Goal: Obtain resource: Download file/media

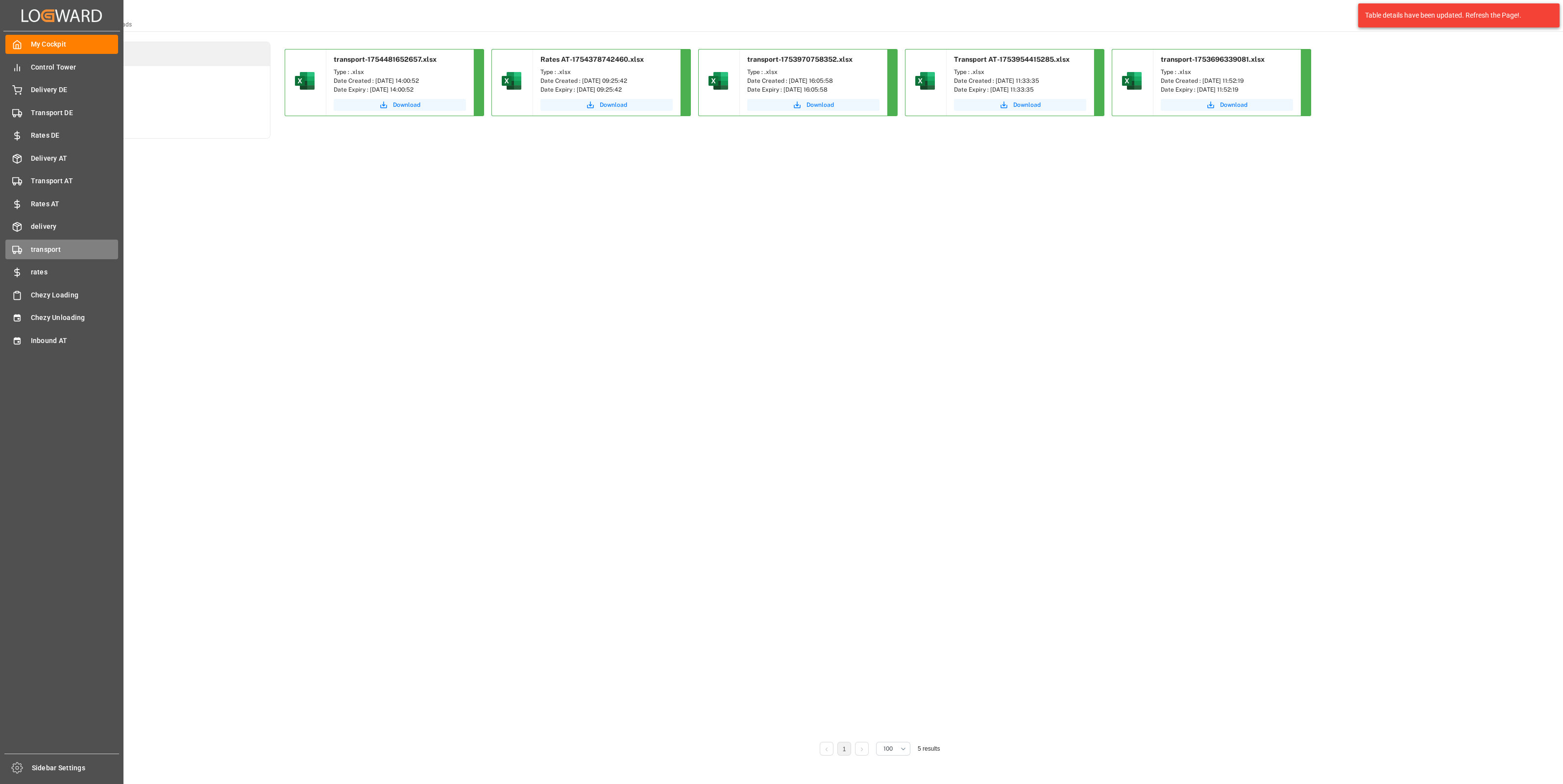
click at [49, 248] on span "transport" at bounding box center [74, 249] width 88 height 10
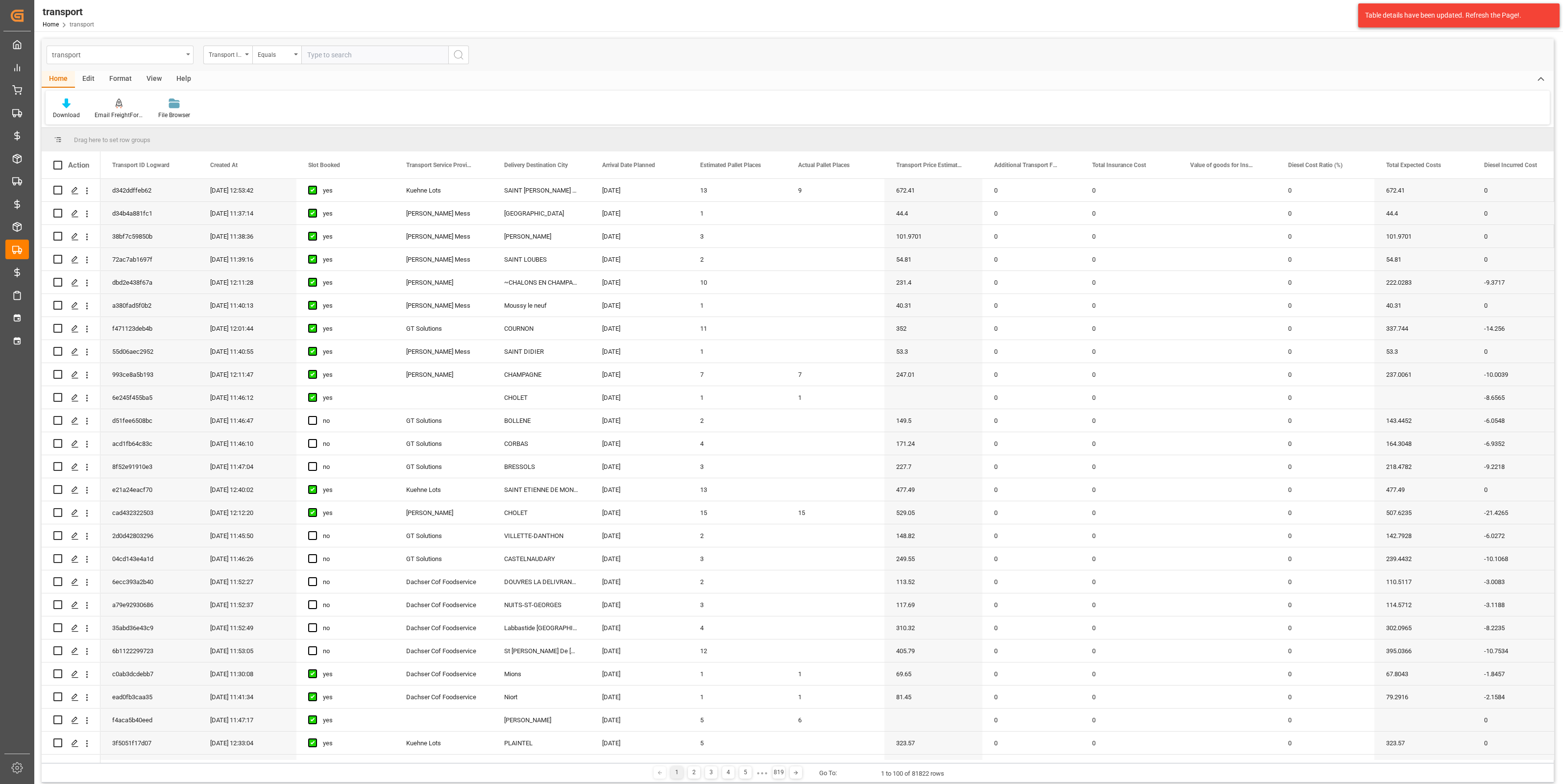
click at [160, 52] on div "transport" at bounding box center [117, 54] width 131 height 13
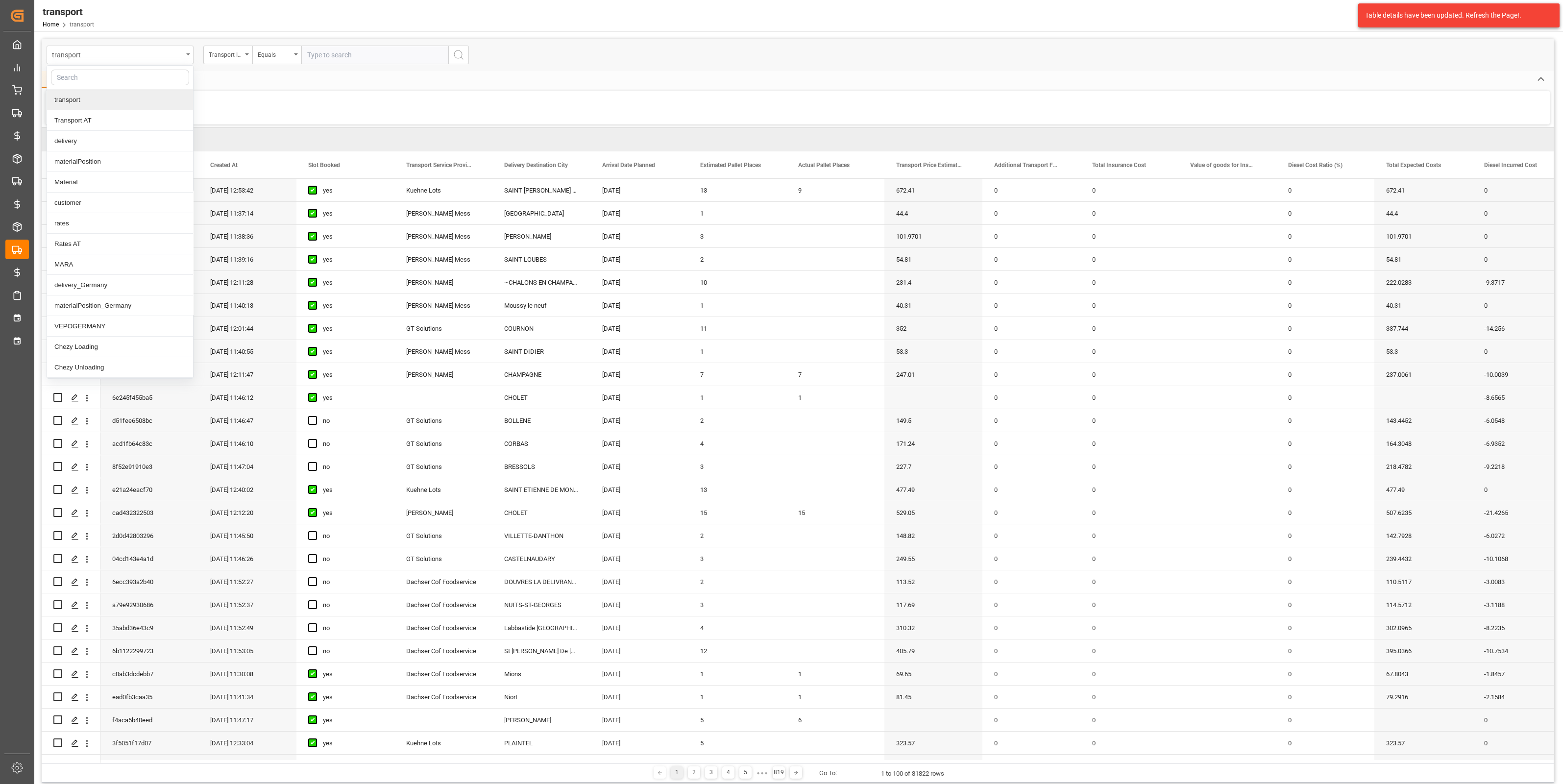
click at [160, 52] on div "transport" at bounding box center [117, 54] width 131 height 13
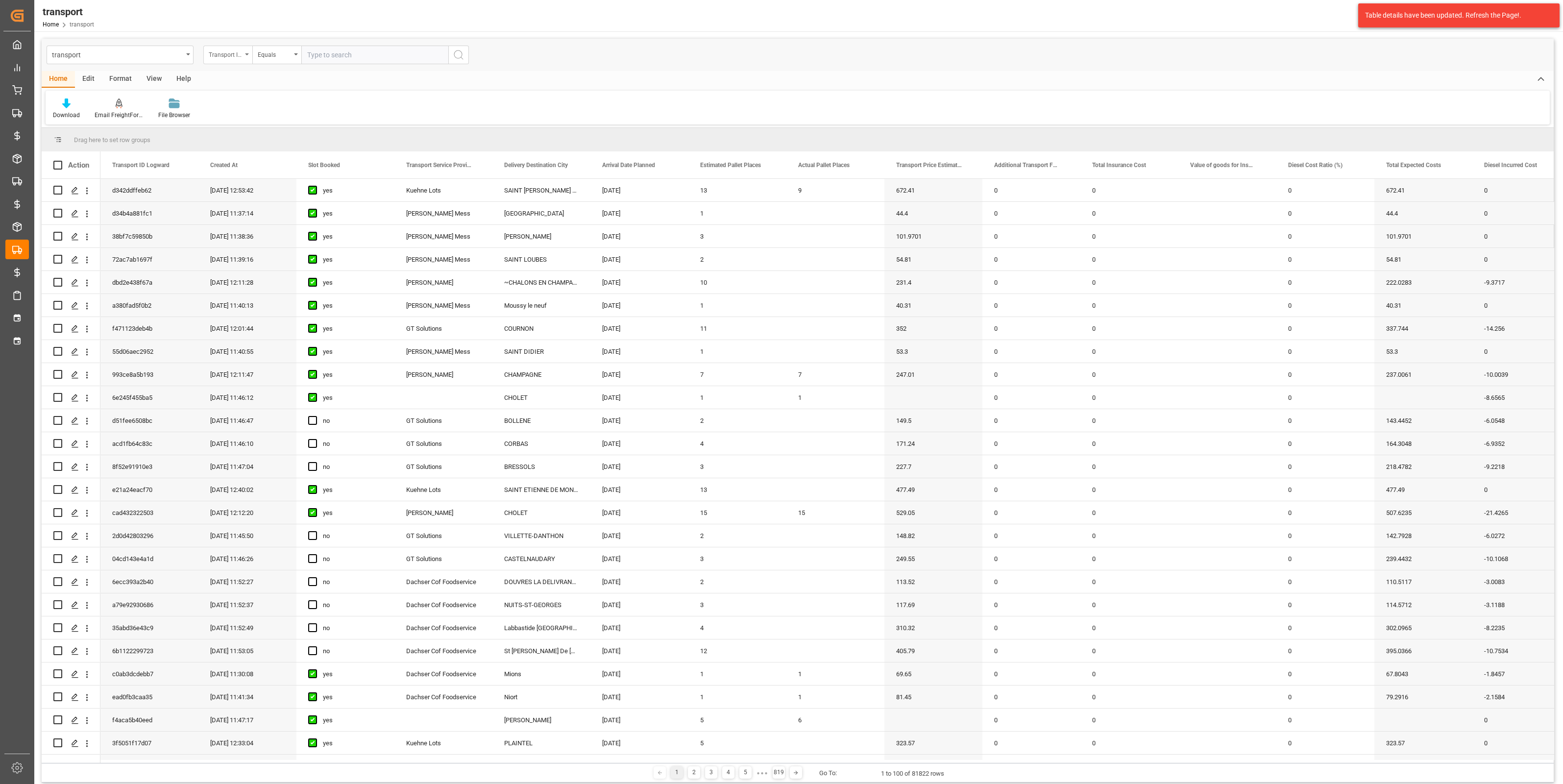
click at [231, 56] on div "Transport ID Logward" at bounding box center [225, 53] width 34 height 11
type input "load"
click at [275, 100] on div "Loading Date Planned" at bounding box center [277, 100] width 146 height 20
click at [290, 56] on div "Equals" at bounding box center [274, 53] width 34 height 11
click at [299, 181] on div "In range" at bounding box center [325, 182] width 146 height 20
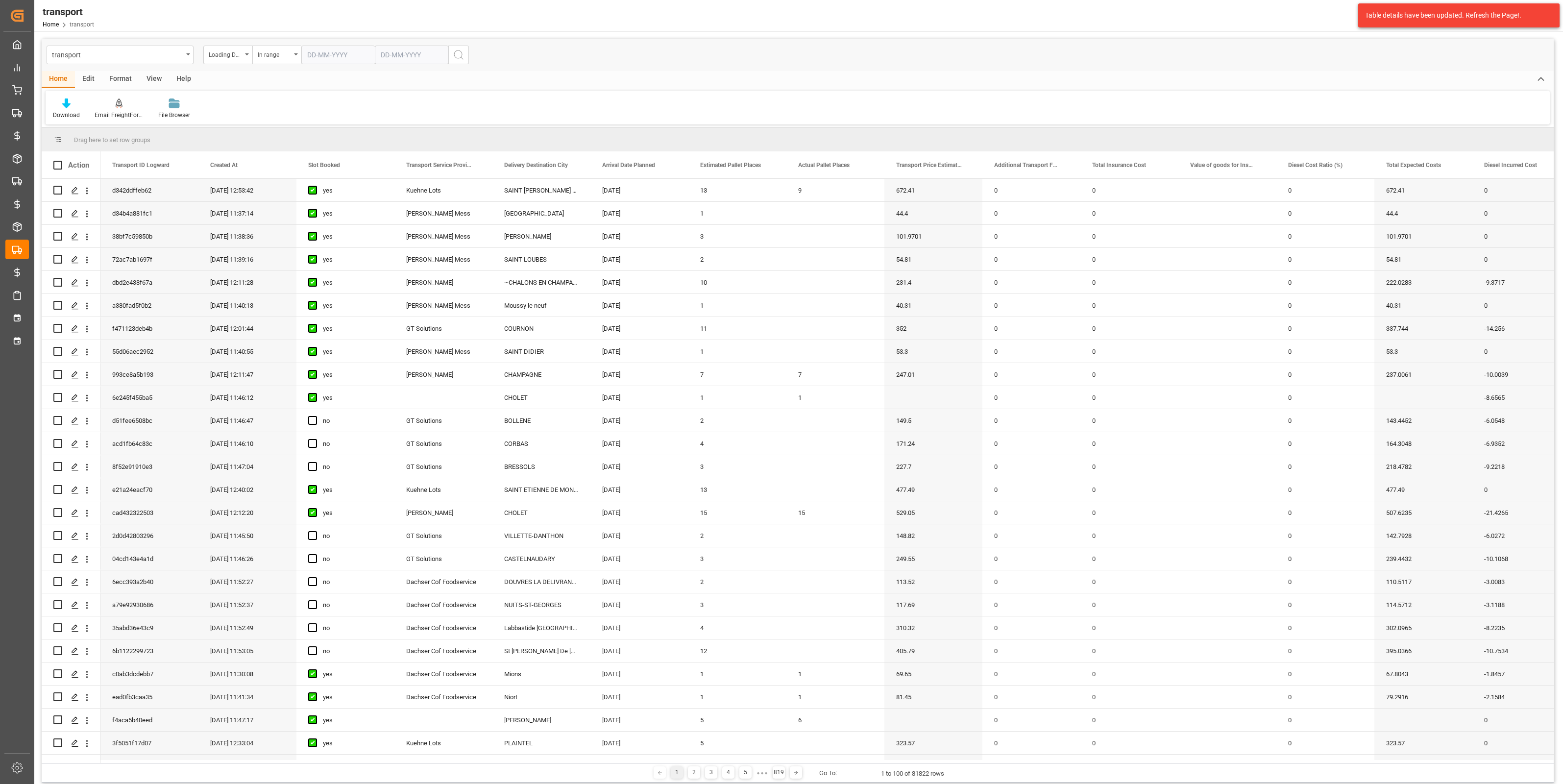
click at [324, 55] on input "text" at bounding box center [338, 55] width 73 height 19
type input "01-01-2024"
type input "3"
click at [388, 57] on input "30-07" at bounding box center [411, 55] width 73 height 19
click at [431, 57] on input "31-07" at bounding box center [411, 55] width 73 height 19
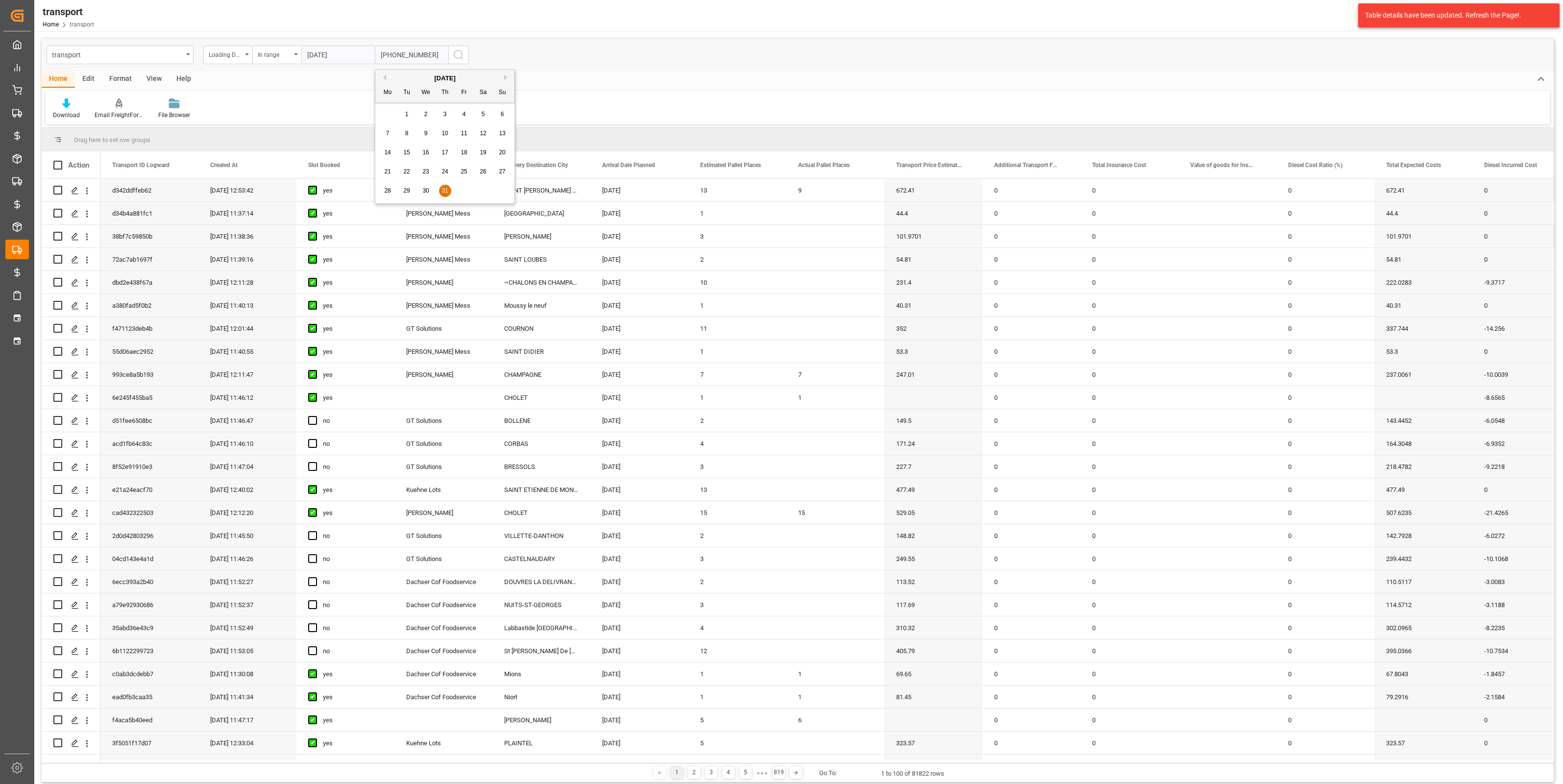
type input "31-07-2025"
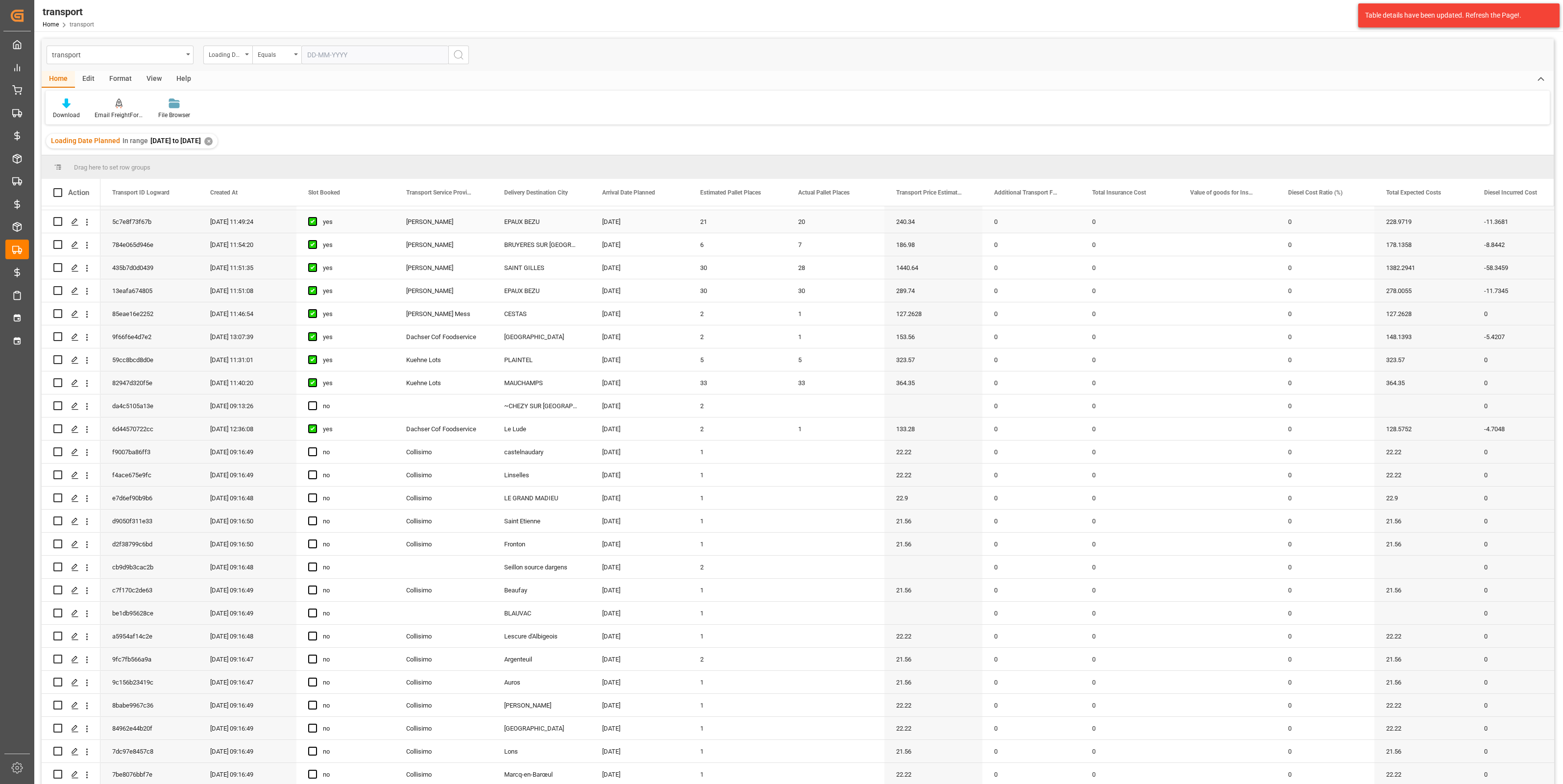
scroll to position [979, 0]
click at [242, 50] on div "Loading Date Planned" at bounding box center [228, 55] width 49 height 19
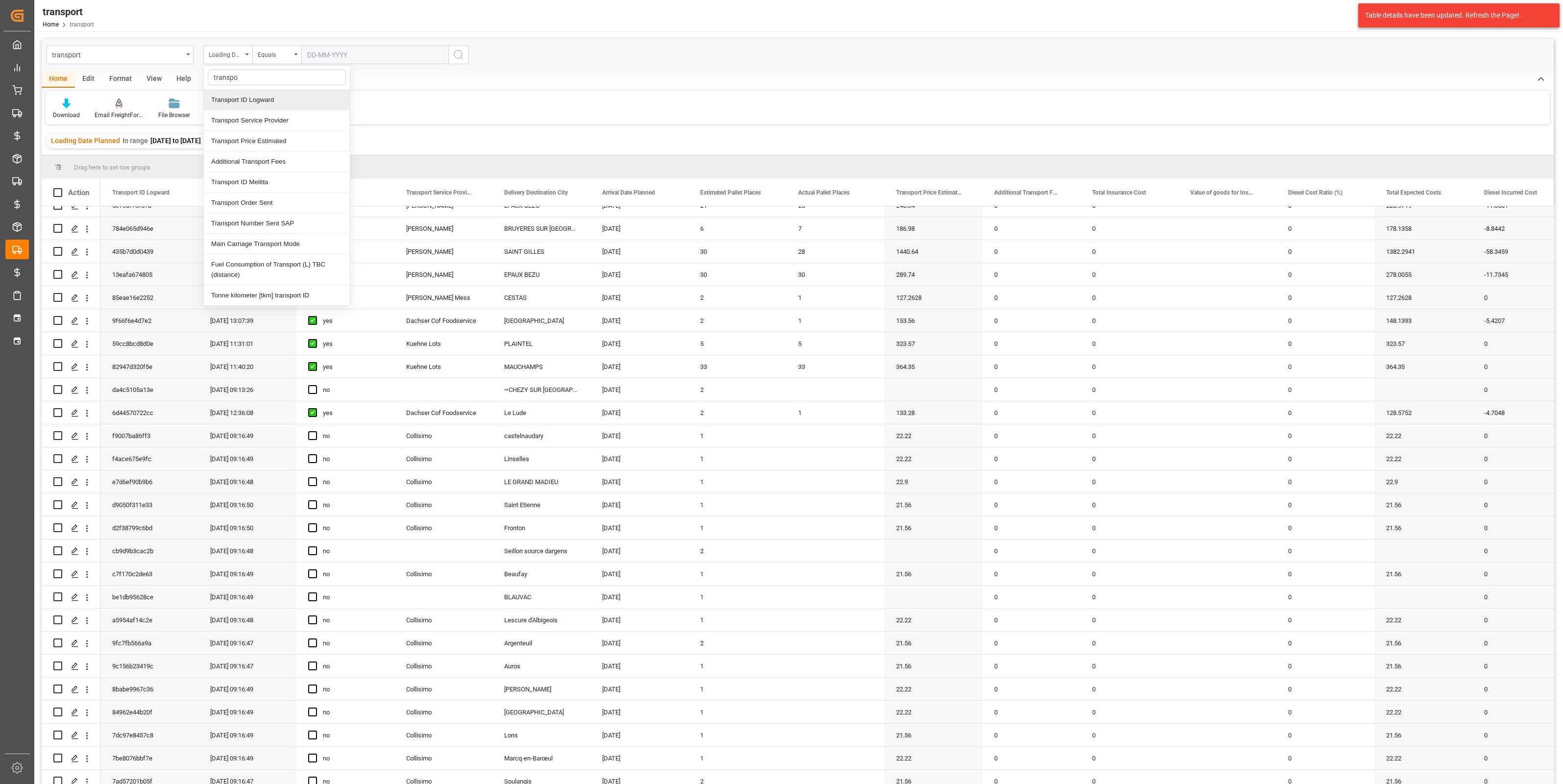
type input "transp"
click at [249, 120] on div "Transport Service Provider" at bounding box center [277, 120] width 146 height 20
click at [280, 52] on div "Equals" at bounding box center [274, 53] width 34 height 11
click at [283, 140] on div "Not equal" at bounding box center [325, 141] width 146 height 20
type input "Collisimo"
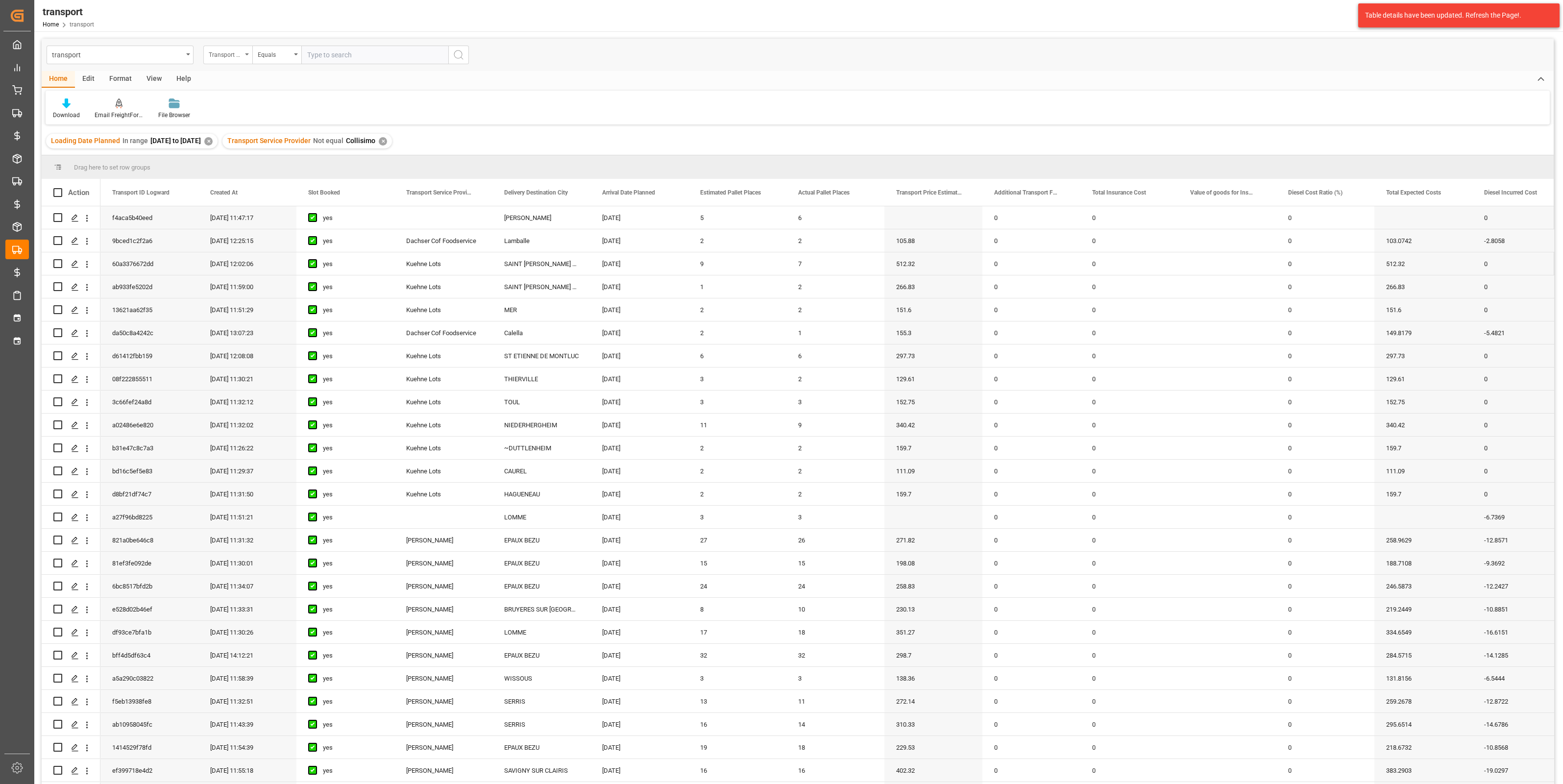
click at [217, 55] on div "Transport Service Provider" at bounding box center [225, 53] width 34 height 11
type input "trans"
click at [252, 116] on div "Transport Service Provider" at bounding box center [277, 120] width 146 height 20
click at [291, 55] on div "Equals" at bounding box center [274, 53] width 34 height 11
click at [296, 141] on div "Not equal" at bounding box center [325, 141] width 146 height 20
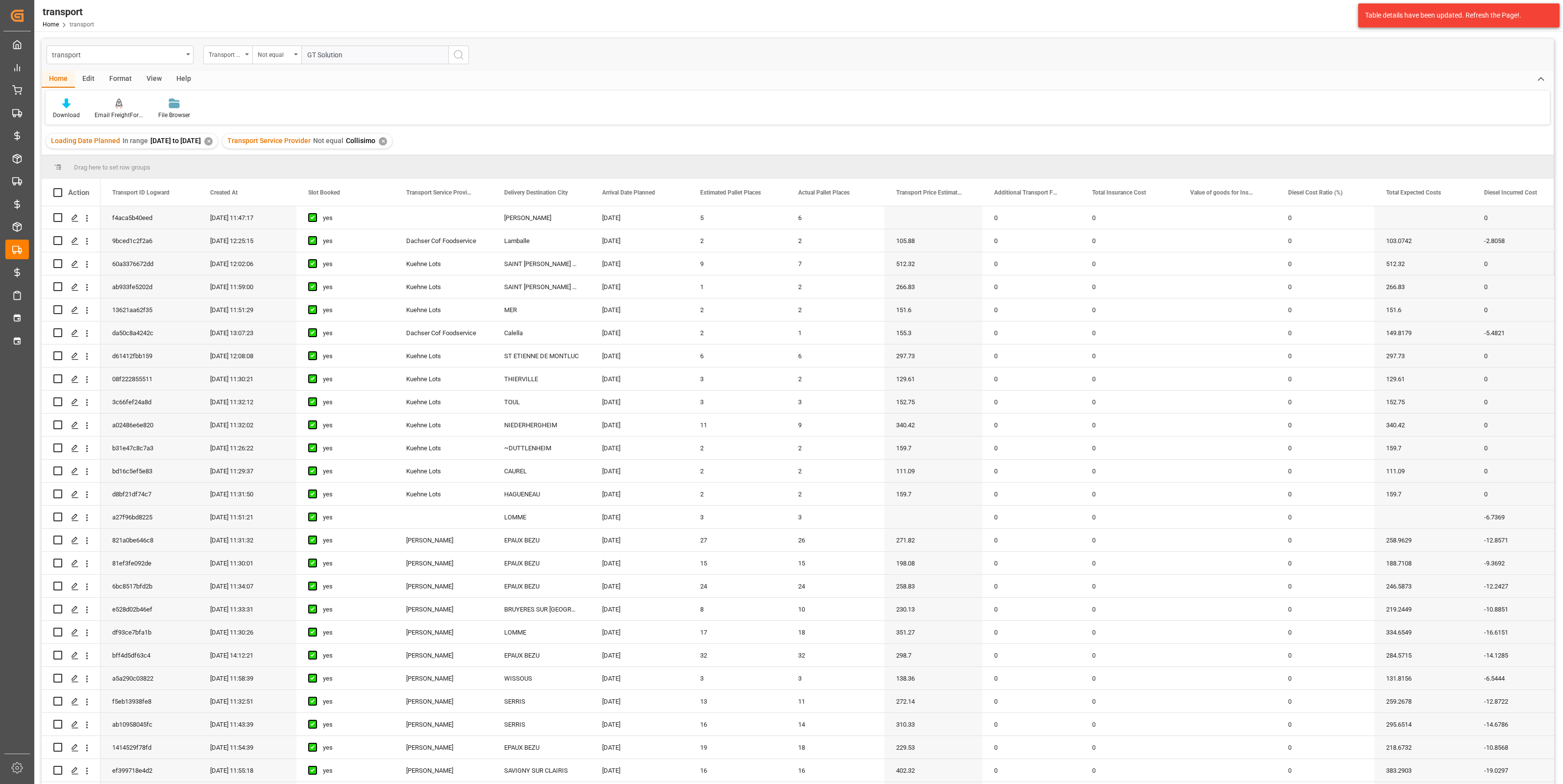
type input "GT Solutions"
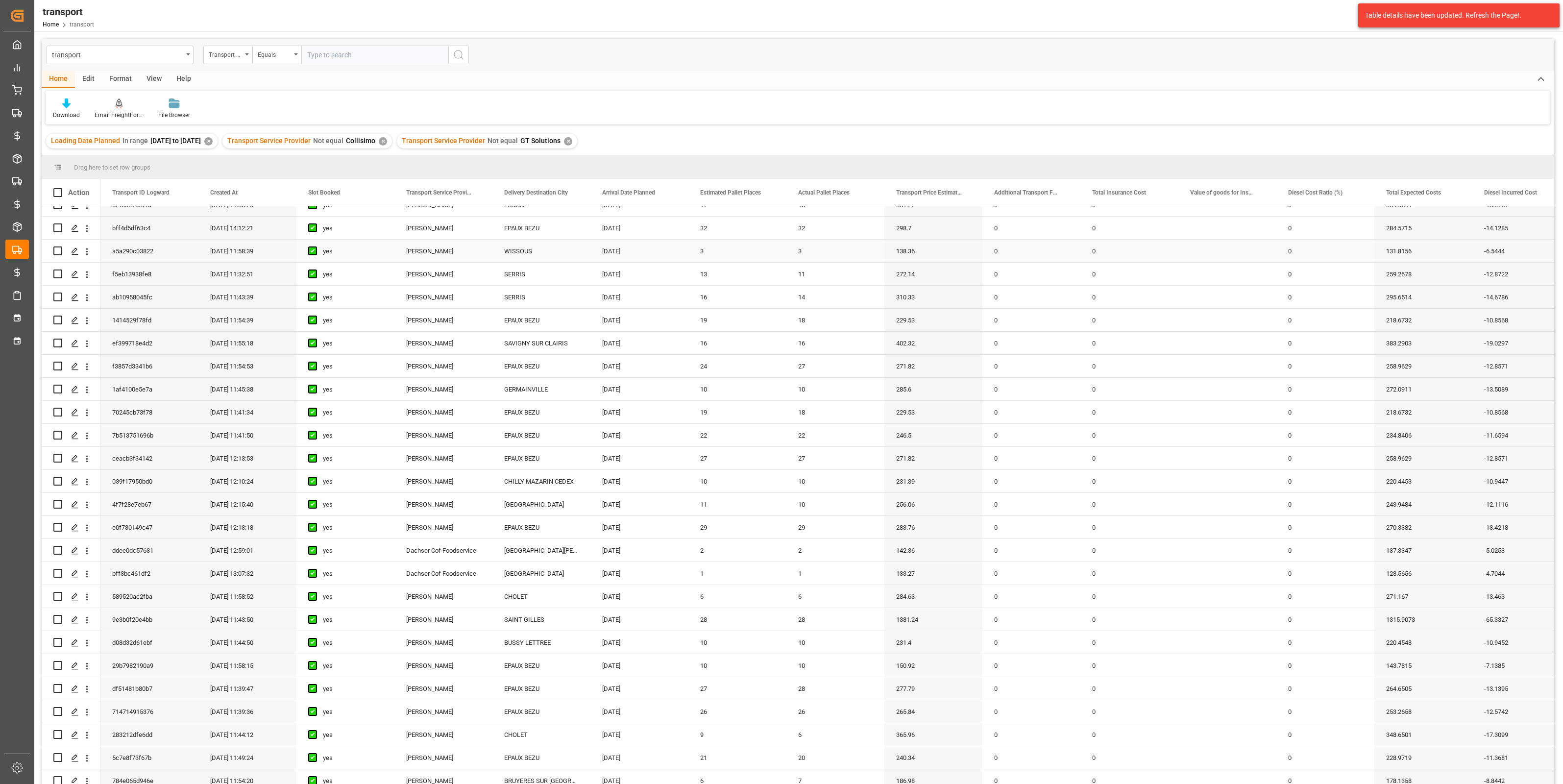
scroll to position [428, 0]
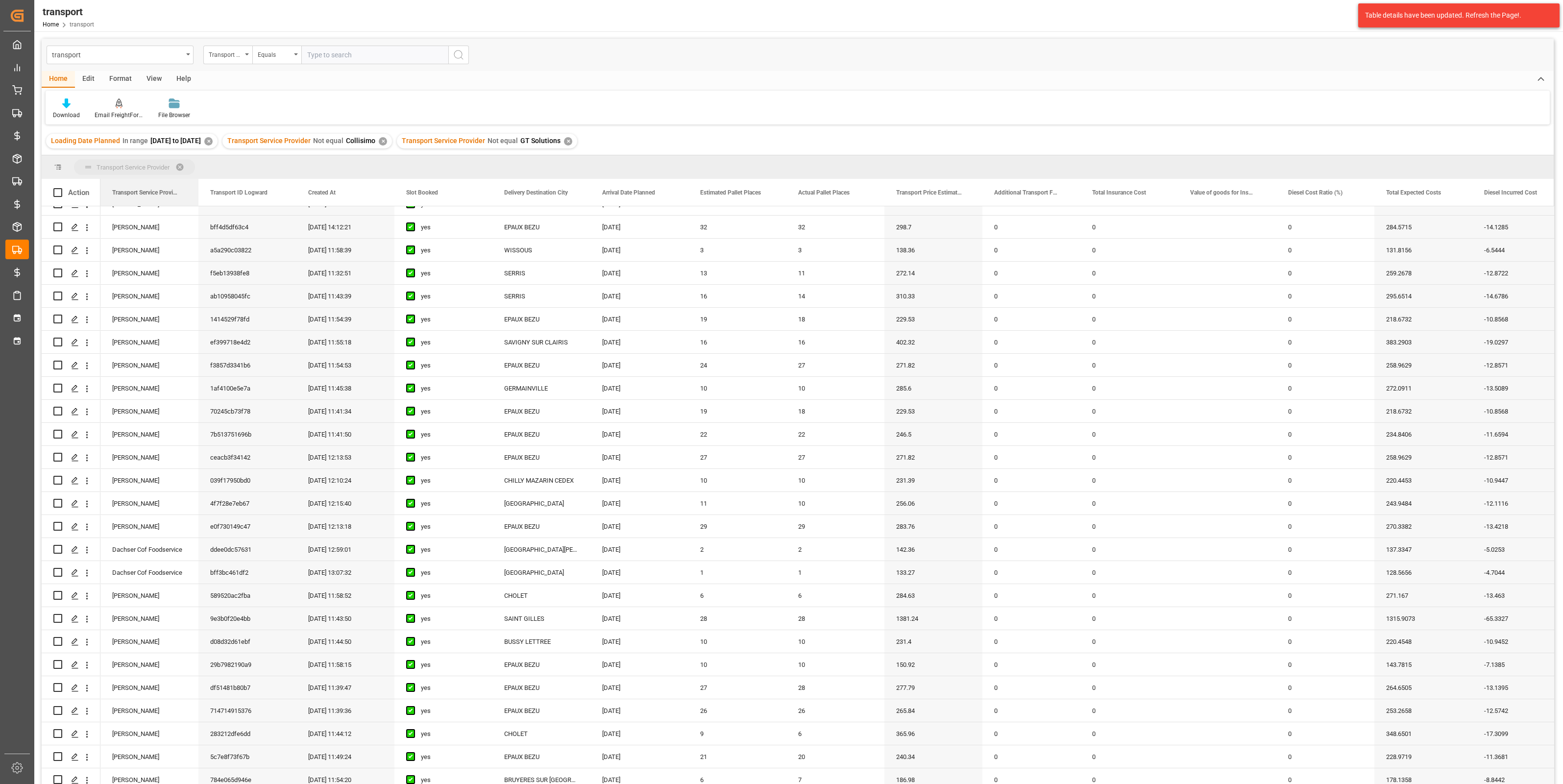
drag, startPoint x: 442, startPoint y: 191, endPoint x: 151, endPoint y: 169, distance: 291.8
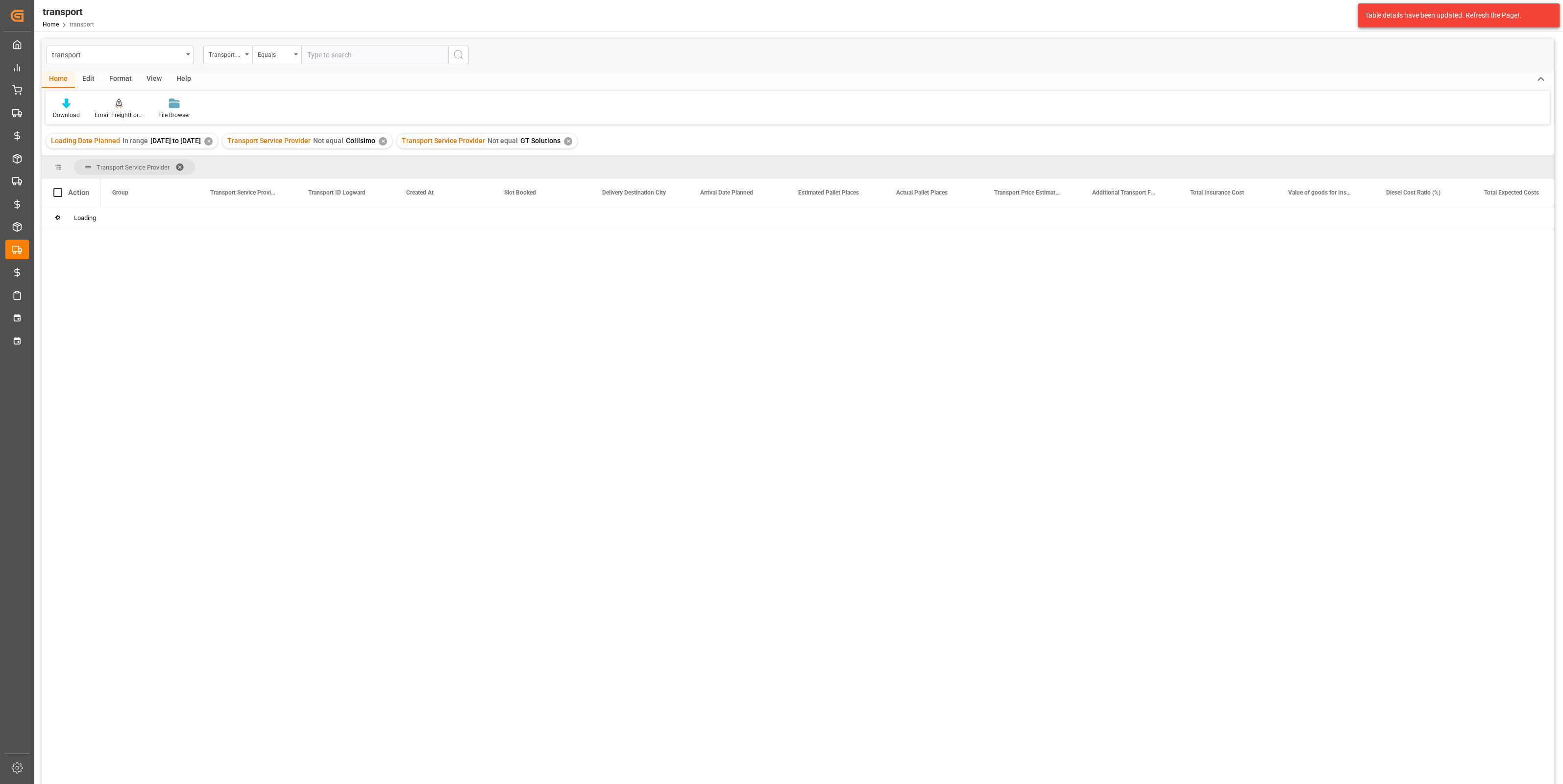
scroll to position [0, 0]
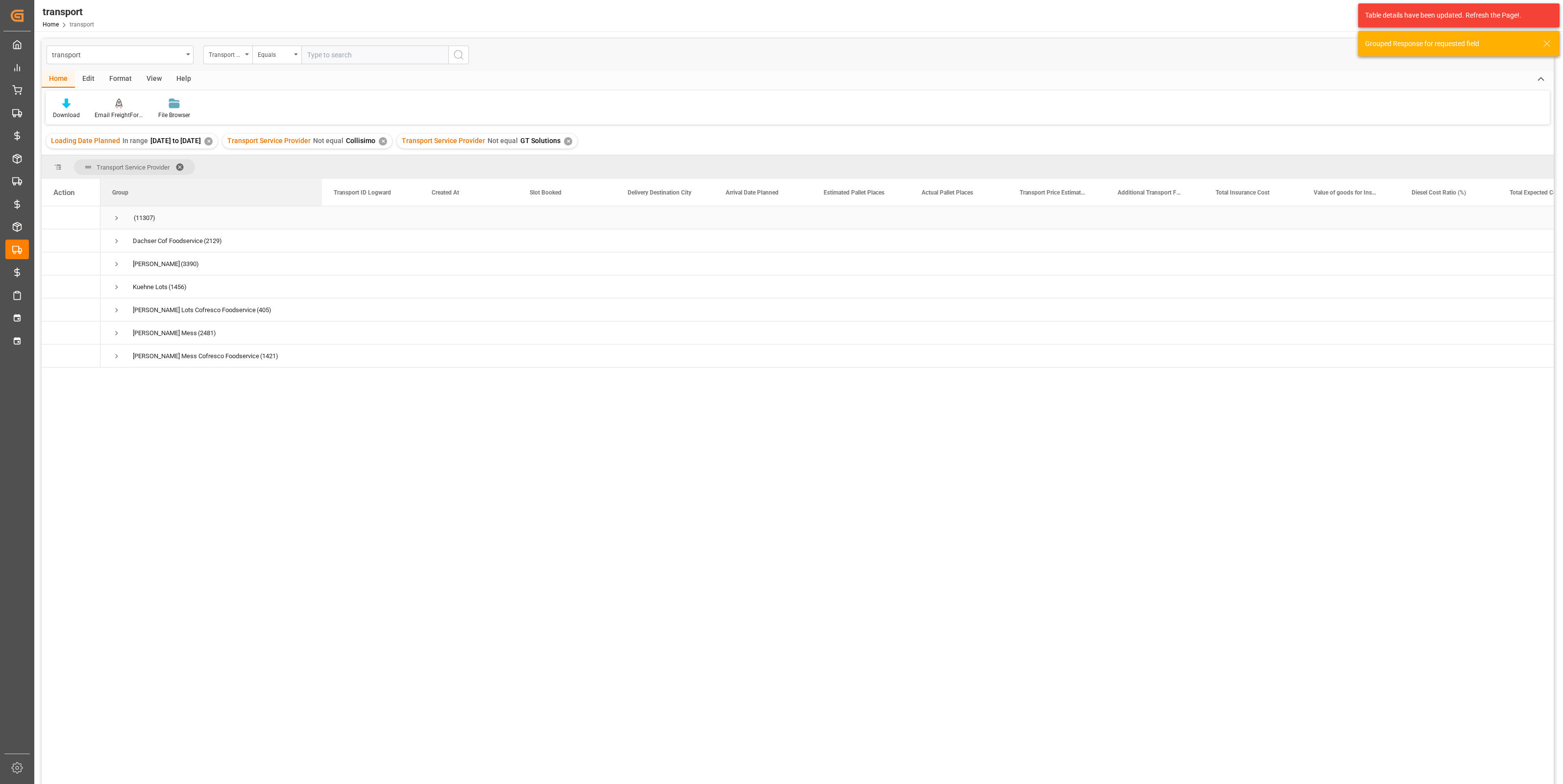
drag, startPoint x: 198, startPoint y: 195, endPoint x: 321, endPoint y: 208, distance: 123.7
click at [321, 208] on div "Action Group Transport ID Logward Created At" at bounding box center [798, 485] width 1512 height 611
click at [243, 55] on div "Transport Service Provider" at bounding box center [228, 55] width 49 height 19
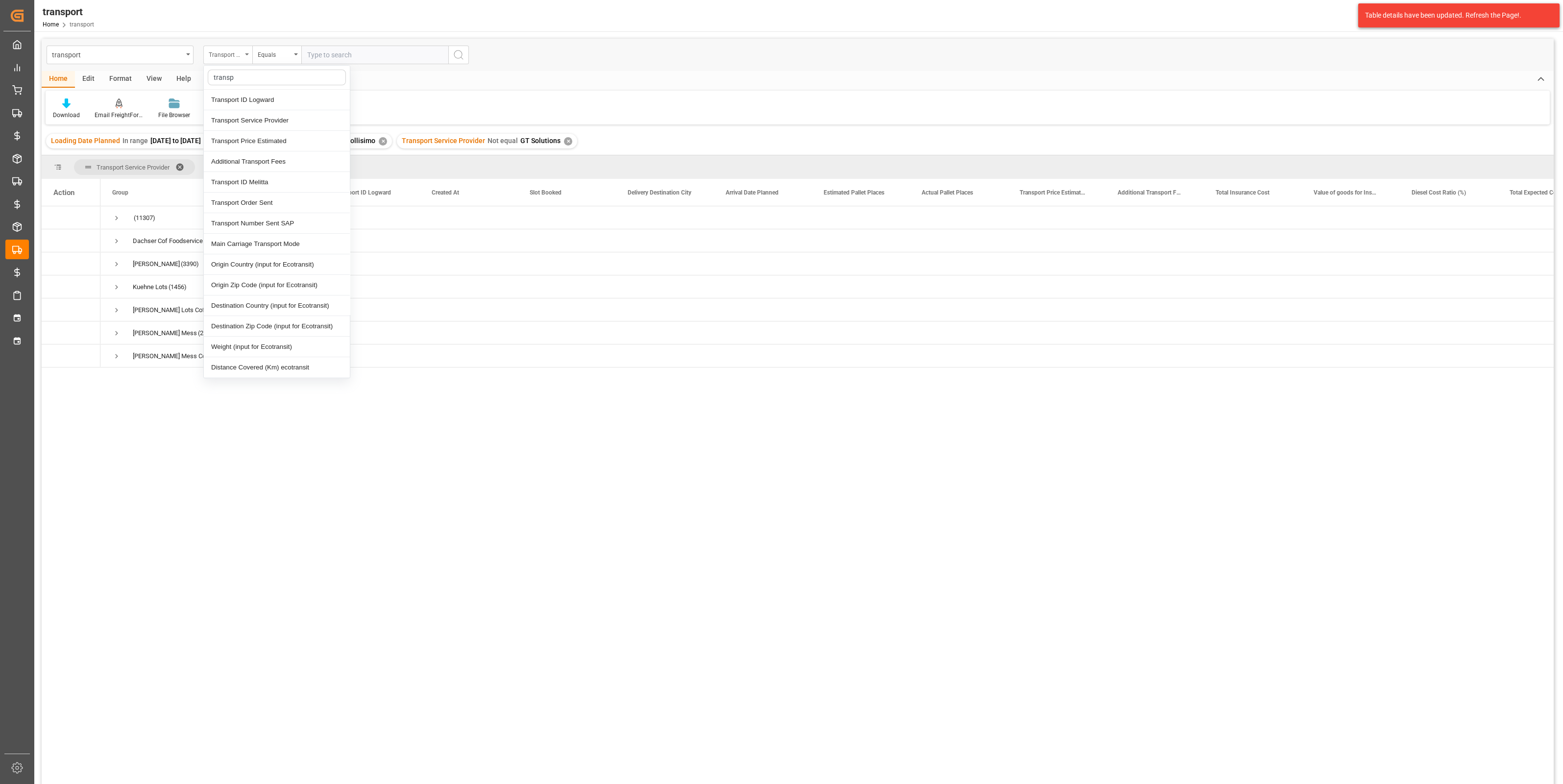
type input "transpo"
click at [279, 117] on div "Transport Service Provider" at bounding box center [277, 120] width 146 height 20
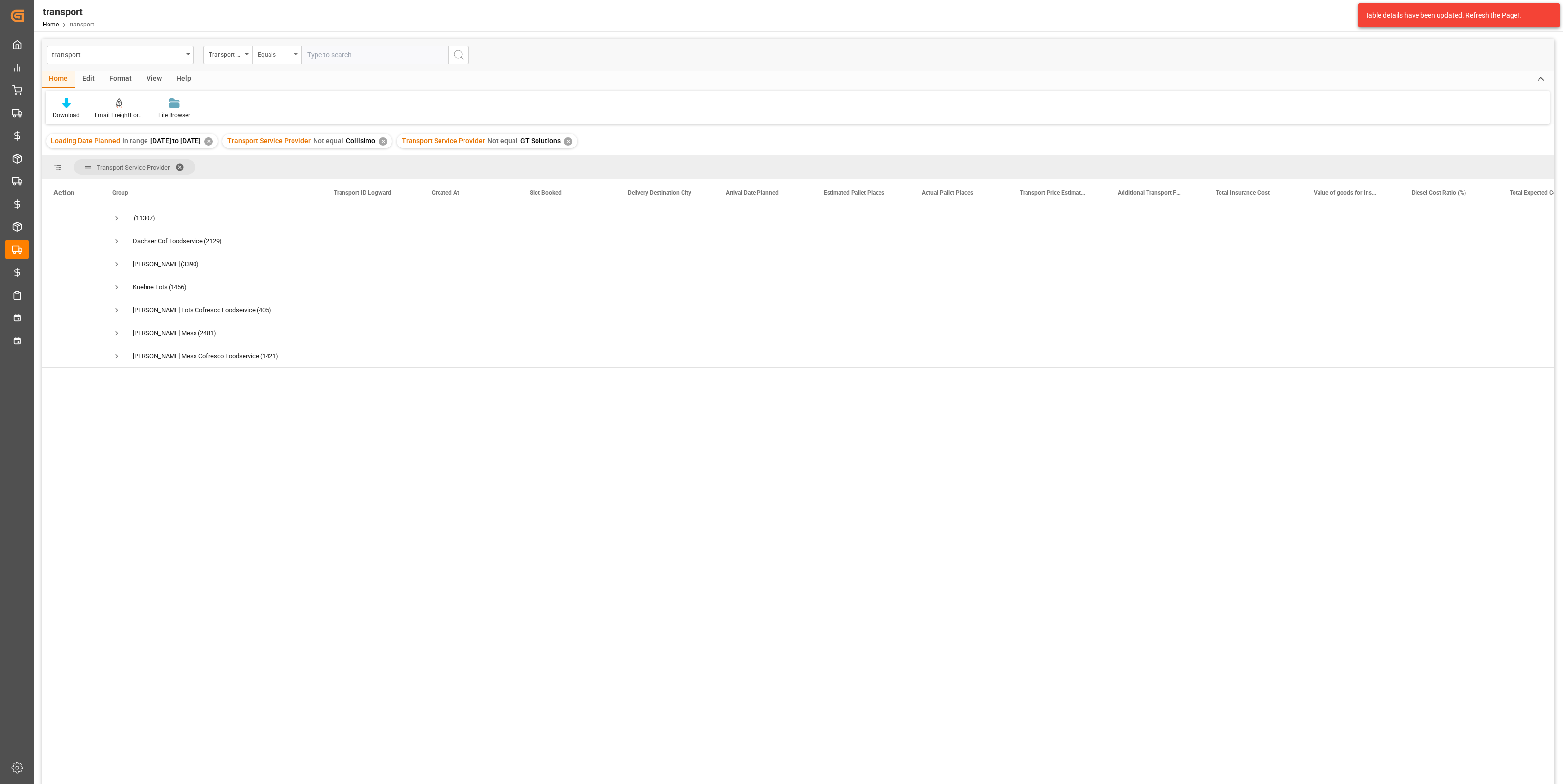
click at [288, 55] on div "Equals" at bounding box center [274, 53] width 34 height 11
click at [281, 140] on div "Not equal" at bounding box center [325, 141] width 146 height 20
click at [333, 55] on input "text" at bounding box center [375, 55] width 147 height 19
type input "Dachser cof Foodservice"
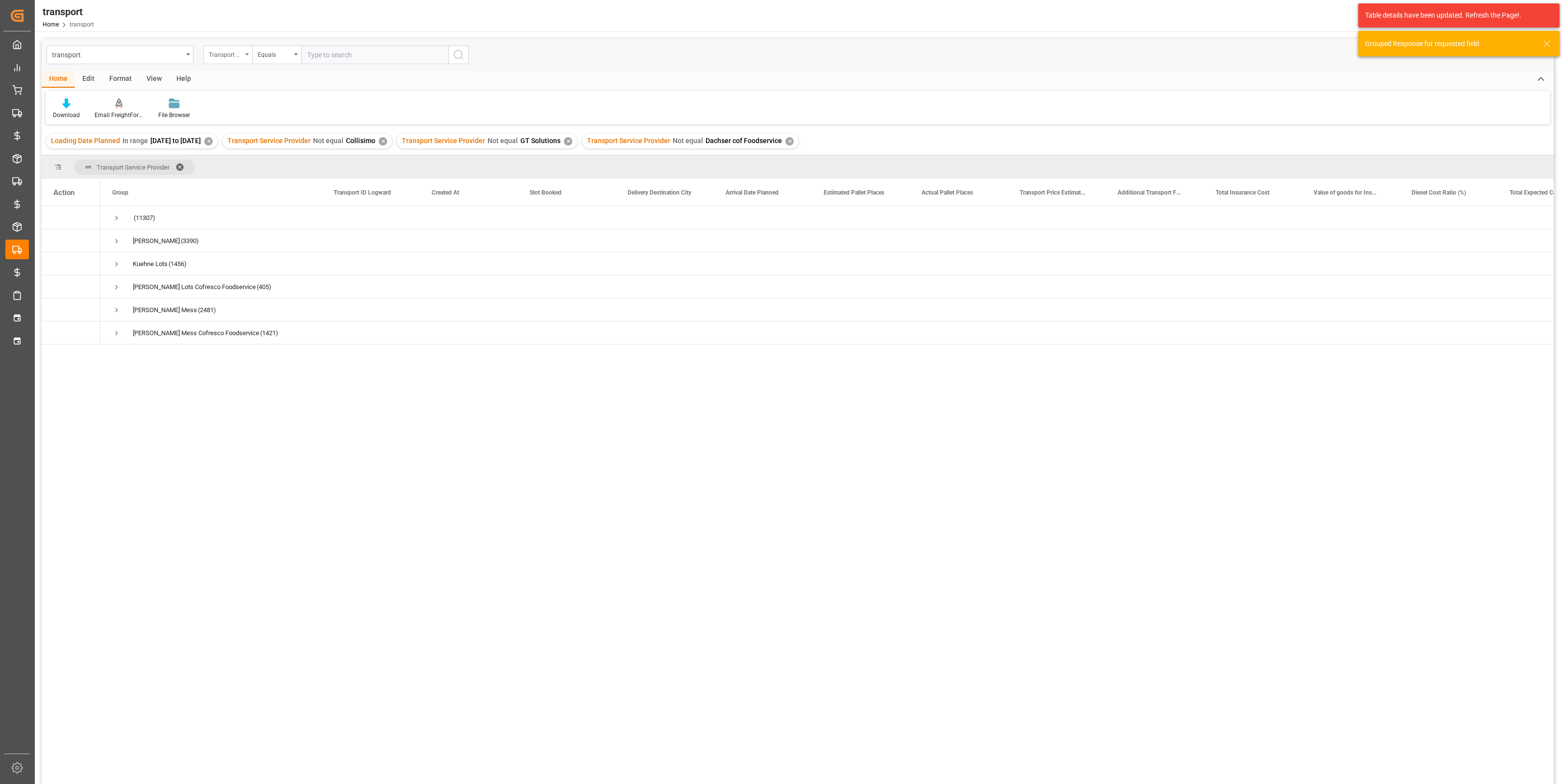
click at [222, 57] on div "Transport Service Provider" at bounding box center [225, 53] width 34 height 11
type input "transport"
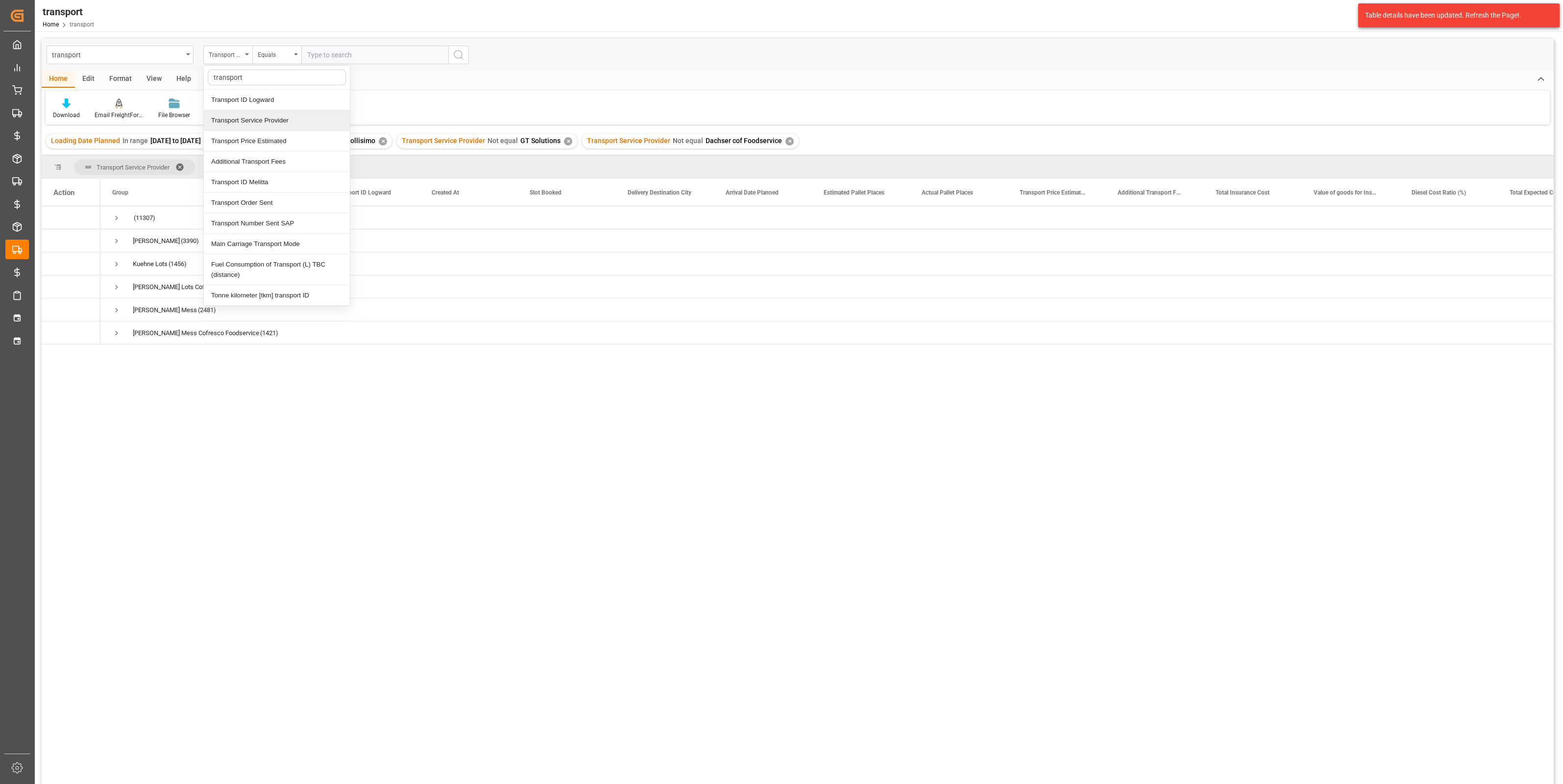
click at [279, 117] on div "Transport Service Provider" at bounding box center [277, 120] width 146 height 20
click at [336, 53] on input "text" at bounding box center [375, 55] width 147 height 19
click at [281, 53] on div "Equals" at bounding box center [274, 53] width 34 height 11
click at [274, 138] on div "Not equal" at bounding box center [325, 141] width 146 height 20
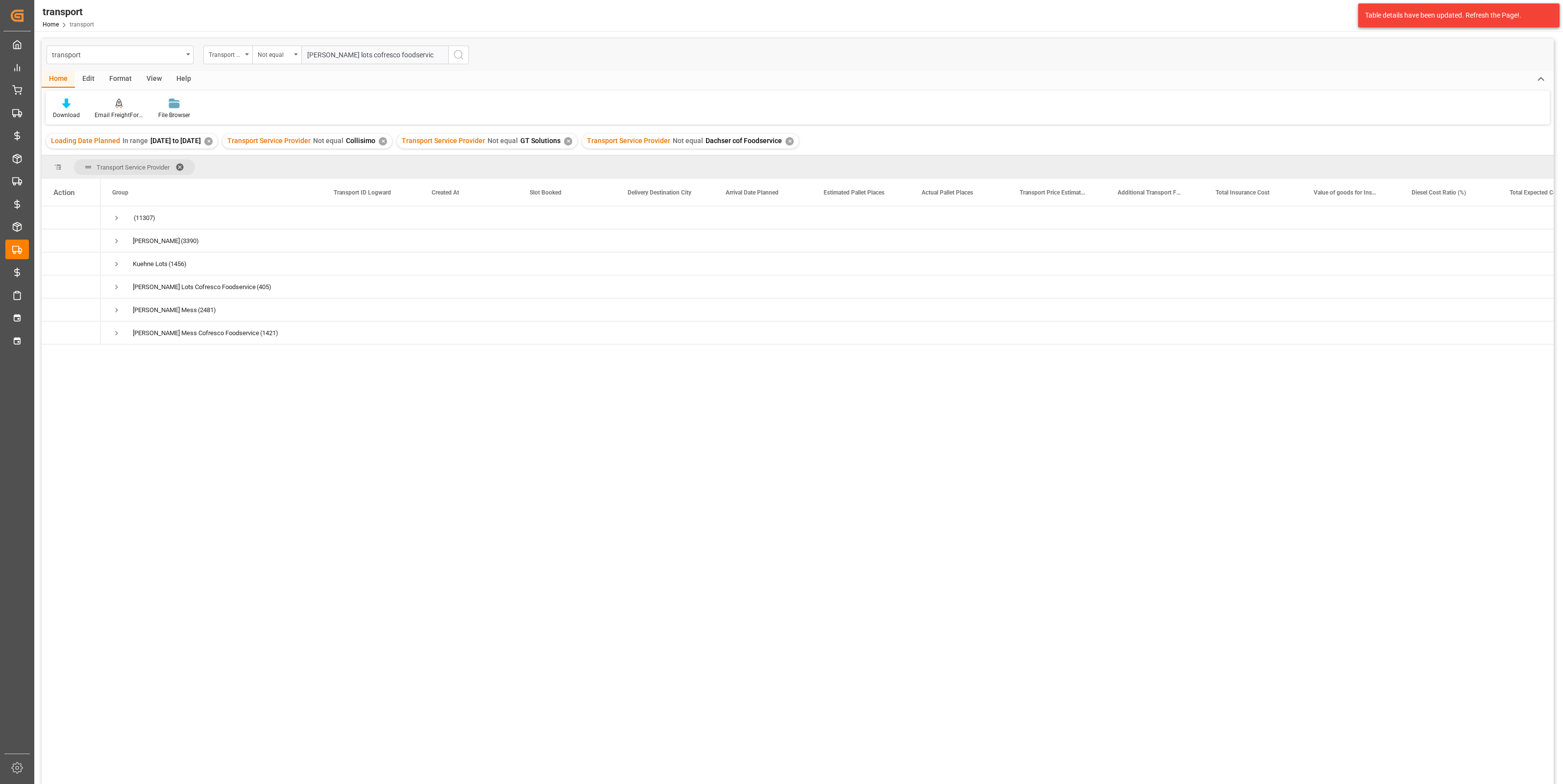
type input "Kuehne lots cofresco foodservice"
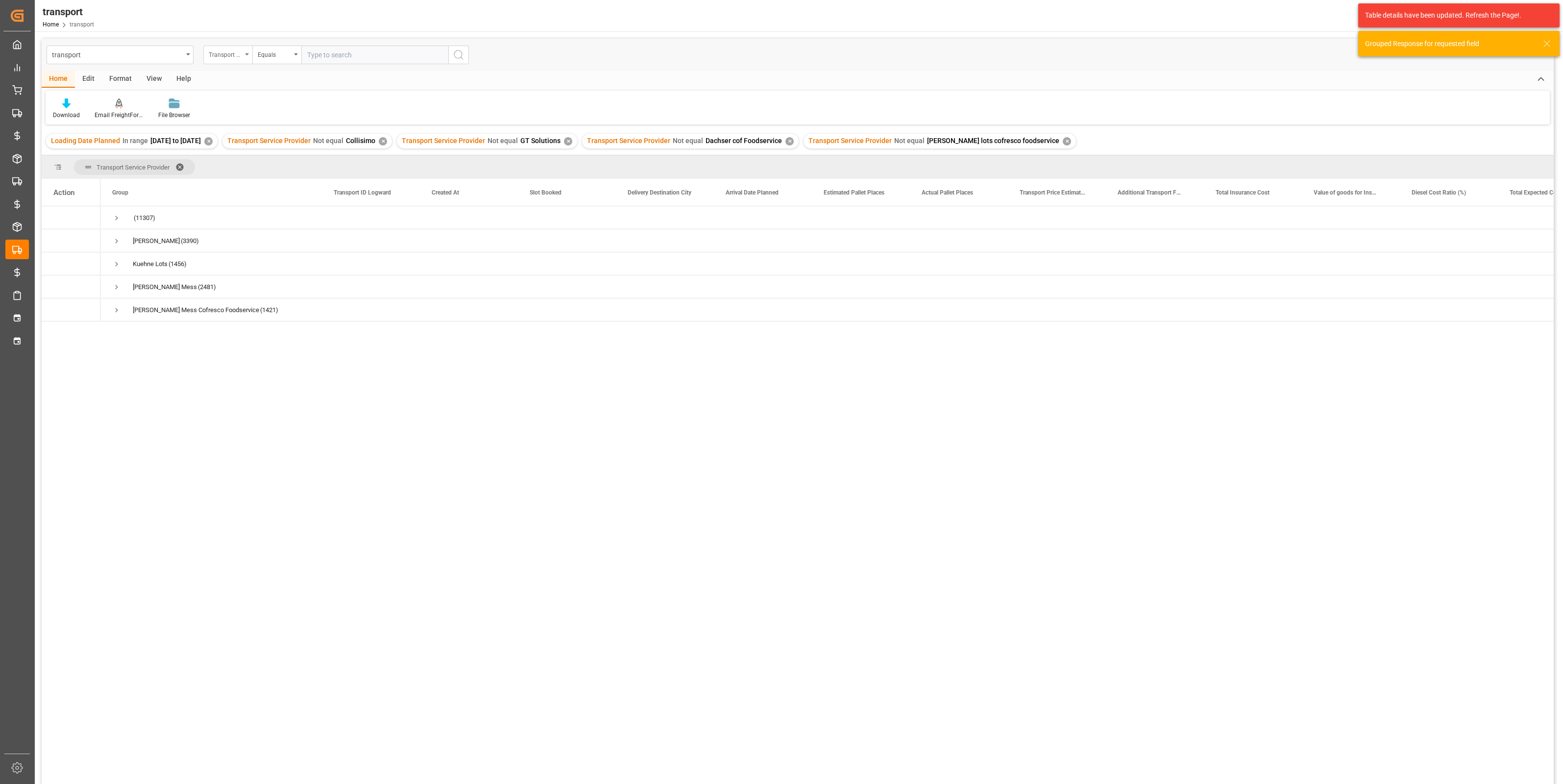
click at [233, 50] on div "Transport Service Provider" at bounding box center [225, 53] width 34 height 11
type input "transpor"
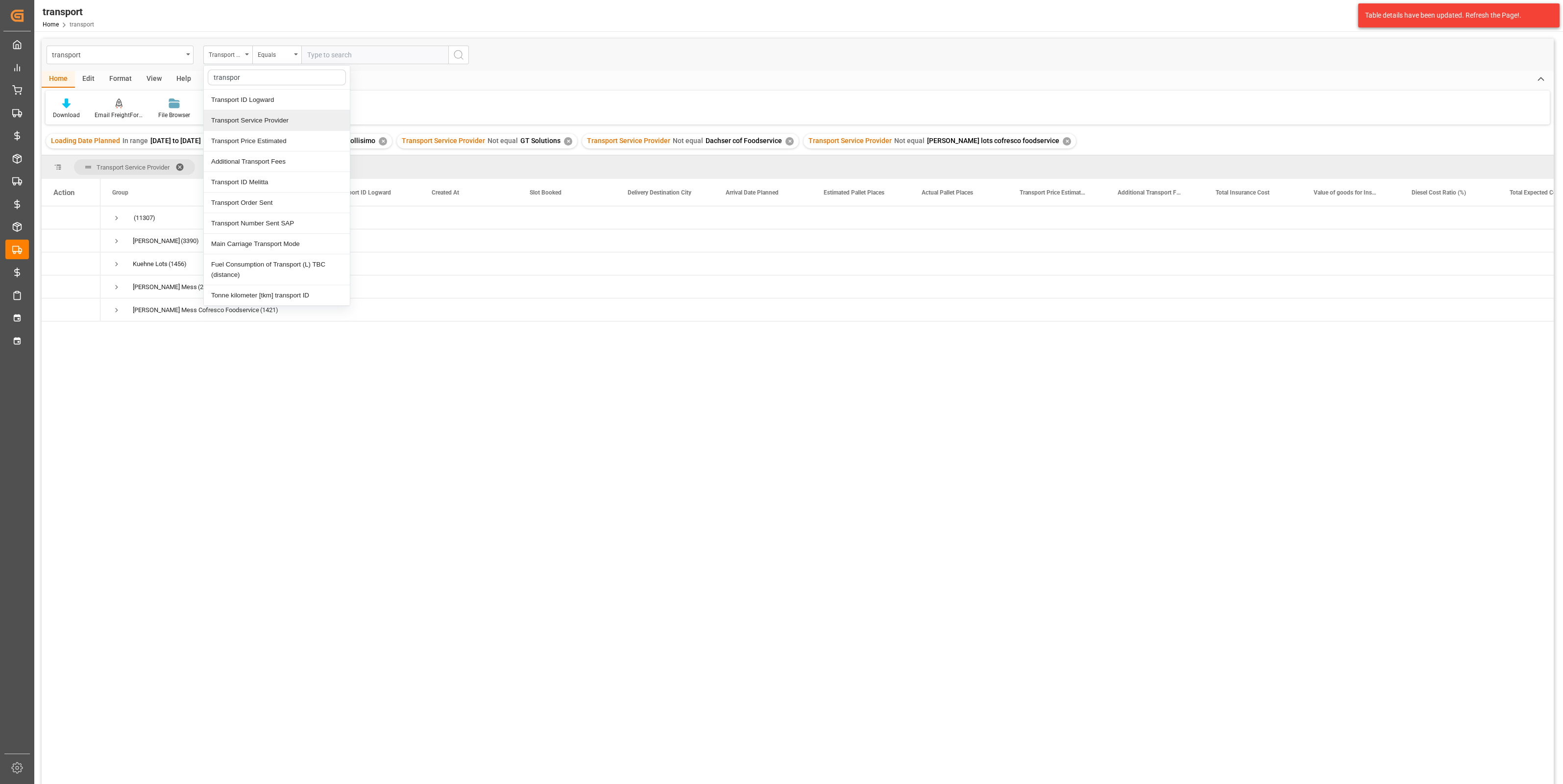
click at [281, 118] on div "Transport Service Provider" at bounding box center [277, 120] width 146 height 20
click at [270, 52] on div "Equals" at bounding box center [274, 53] width 34 height 11
click at [281, 142] on div "Not equal" at bounding box center [325, 141] width 146 height 20
paste input "Kuehne lots cofresco foodservice"
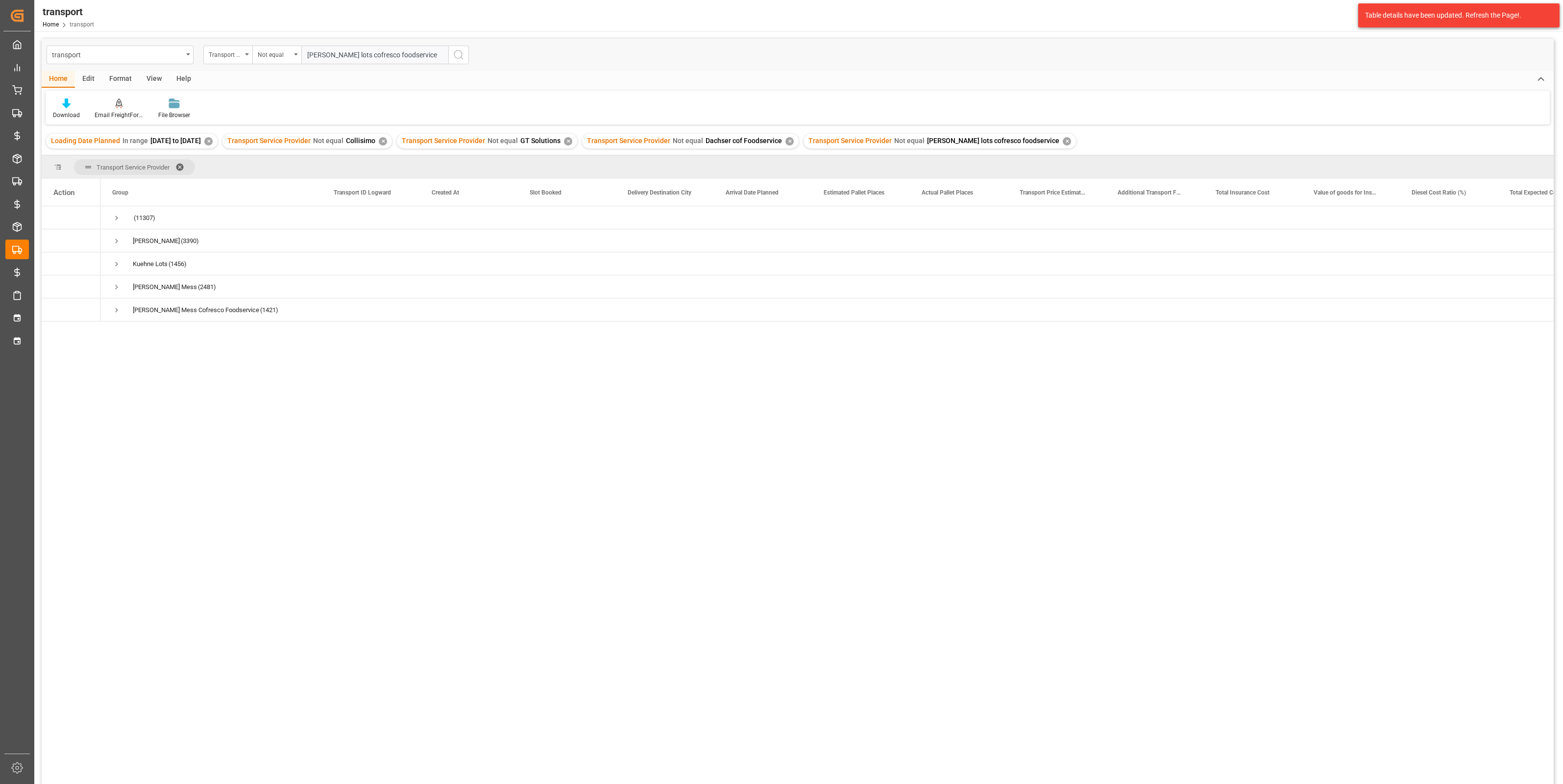
click at [338, 54] on input "Kuehne lots cofresco foodservice" at bounding box center [375, 55] width 147 height 19
type input "Kuehne mess cofresco foodservice"
click at [117, 221] on span "Press SPACE to select this row." at bounding box center [116, 217] width 9 height 9
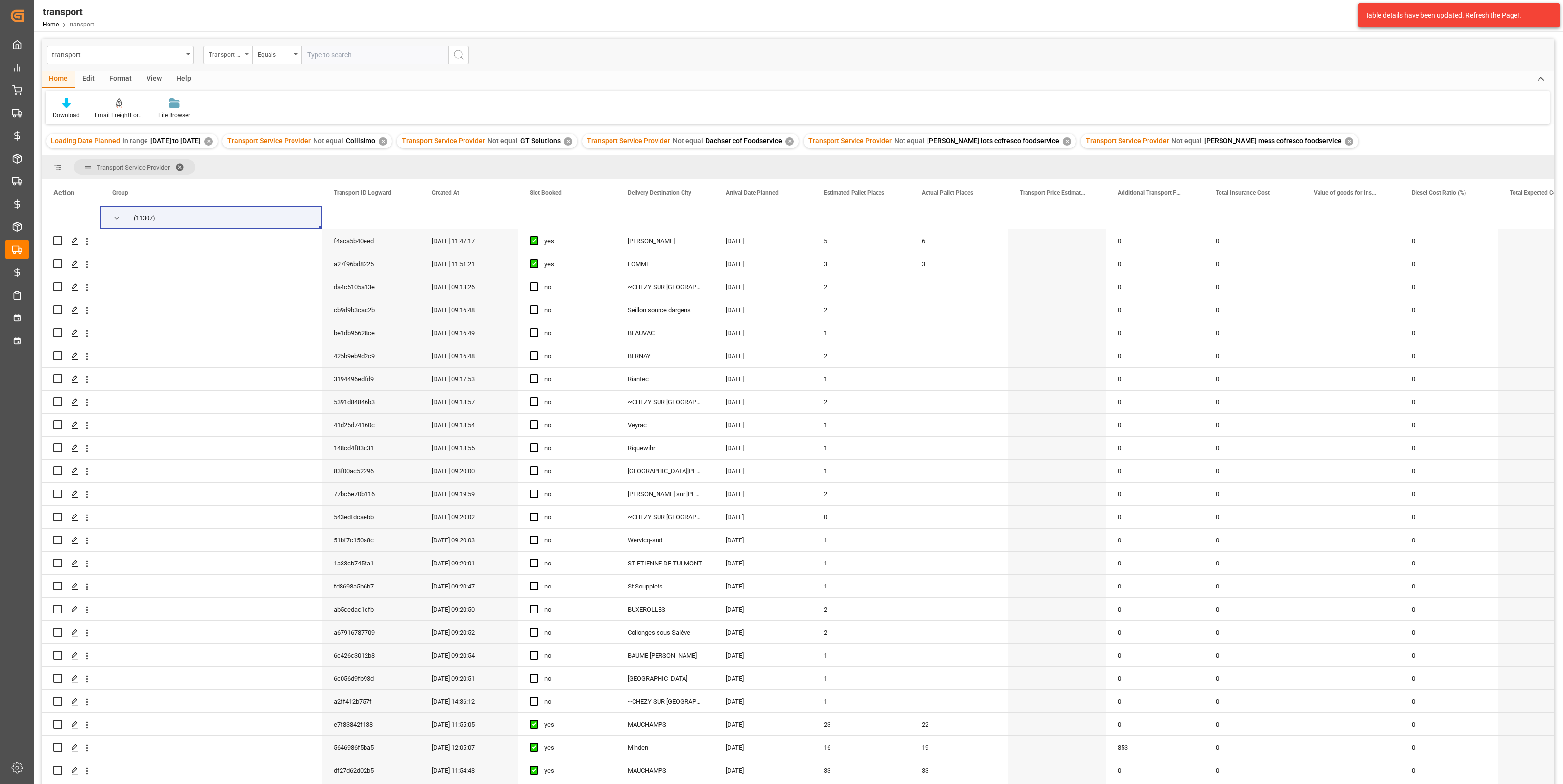
click at [240, 52] on div "Transport Service Provider" at bounding box center [225, 53] width 34 height 11
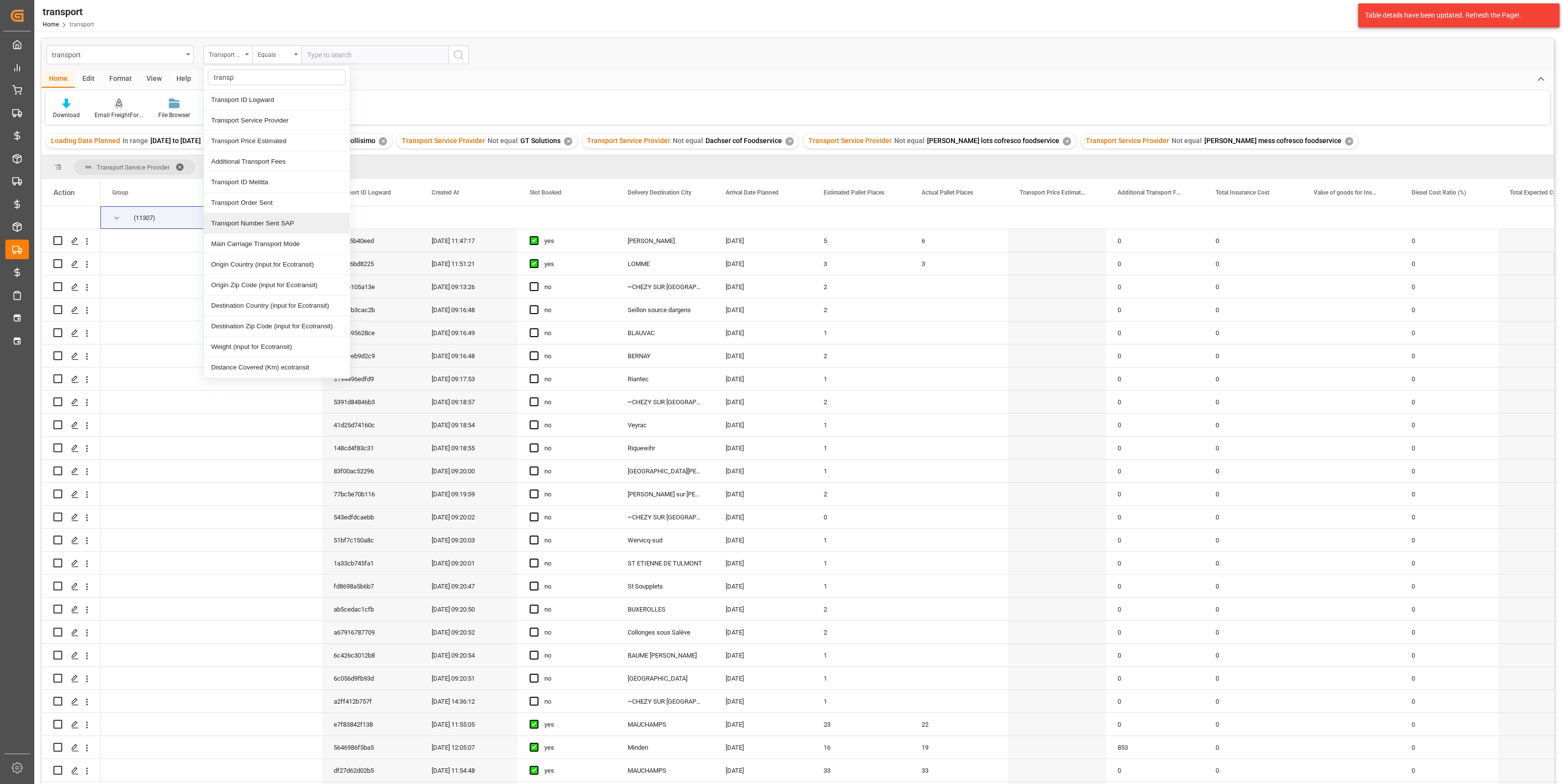
type input "transpo"
click at [248, 119] on div "Transport Service Provider" at bounding box center [277, 120] width 146 height 20
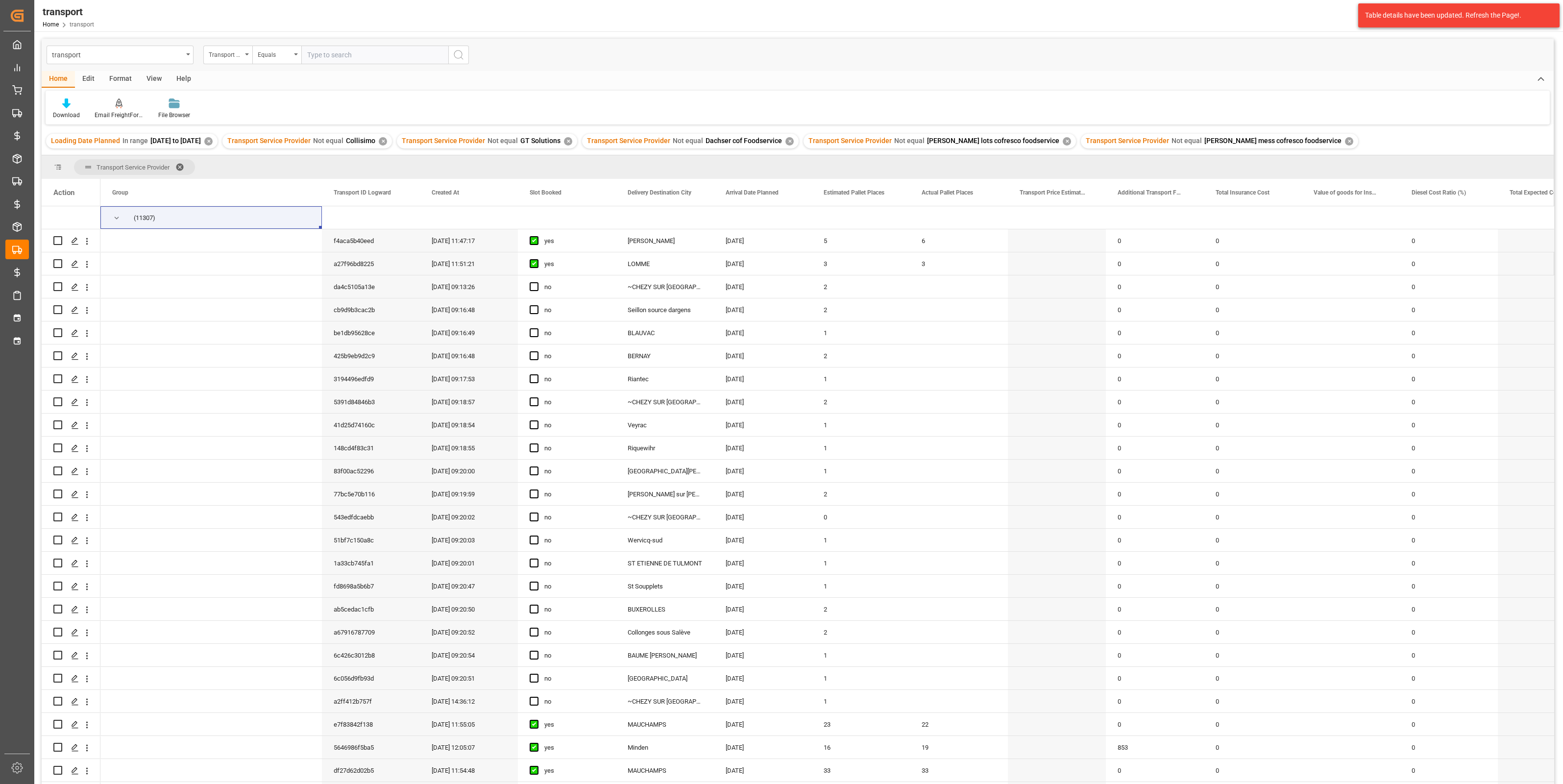
click at [292, 44] on div "transport Transport Service Provider Equals" at bounding box center [798, 55] width 1512 height 32
click at [289, 60] on div "Equals" at bounding box center [277, 55] width 49 height 19
click at [285, 136] on div "Not equal" at bounding box center [325, 141] width 146 height 20
click at [453, 55] on icon "search button" at bounding box center [458, 55] width 12 height 12
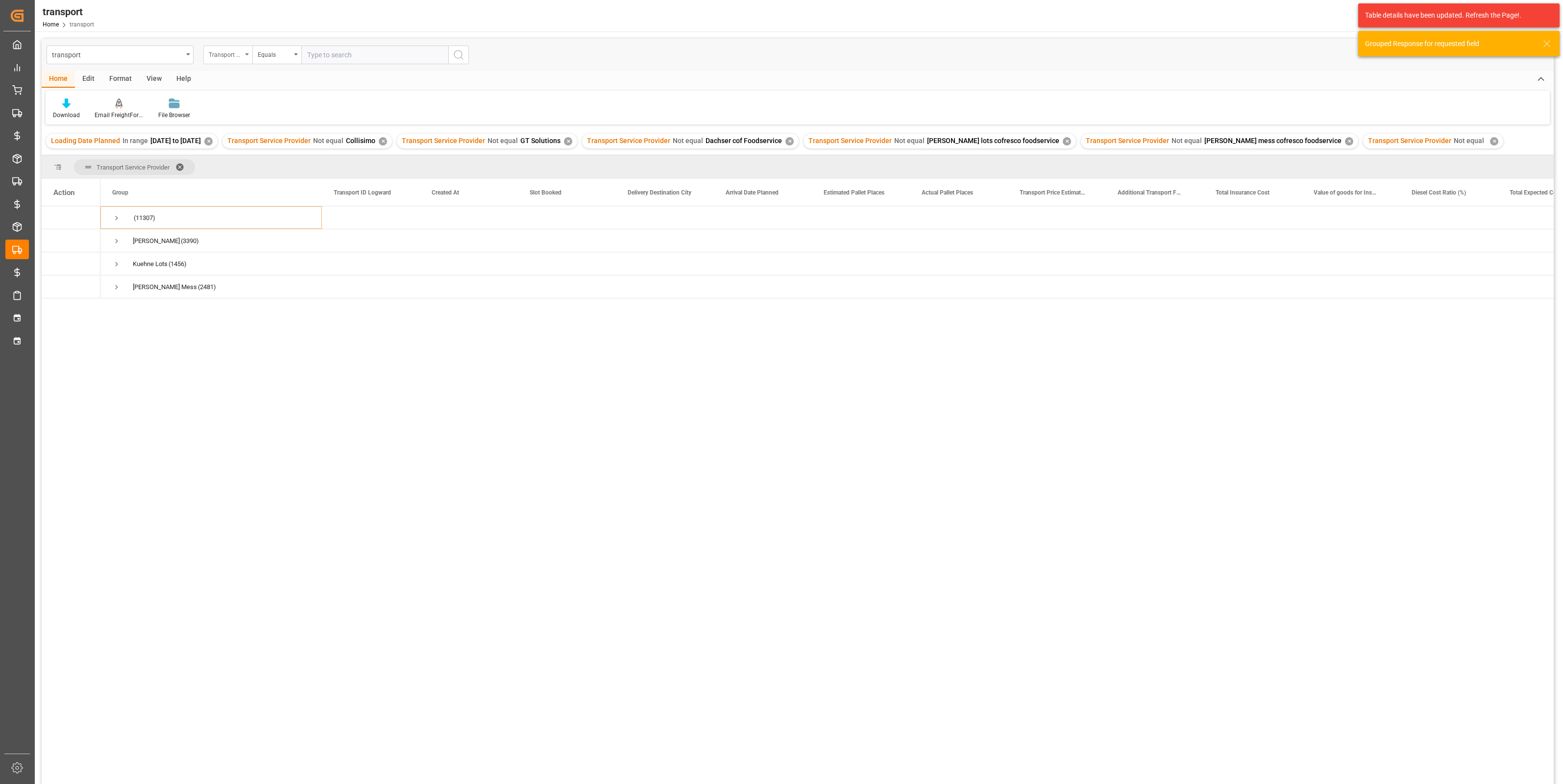
click at [233, 55] on div "Transport Service Provider" at bounding box center [225, 53] width 34 height 11
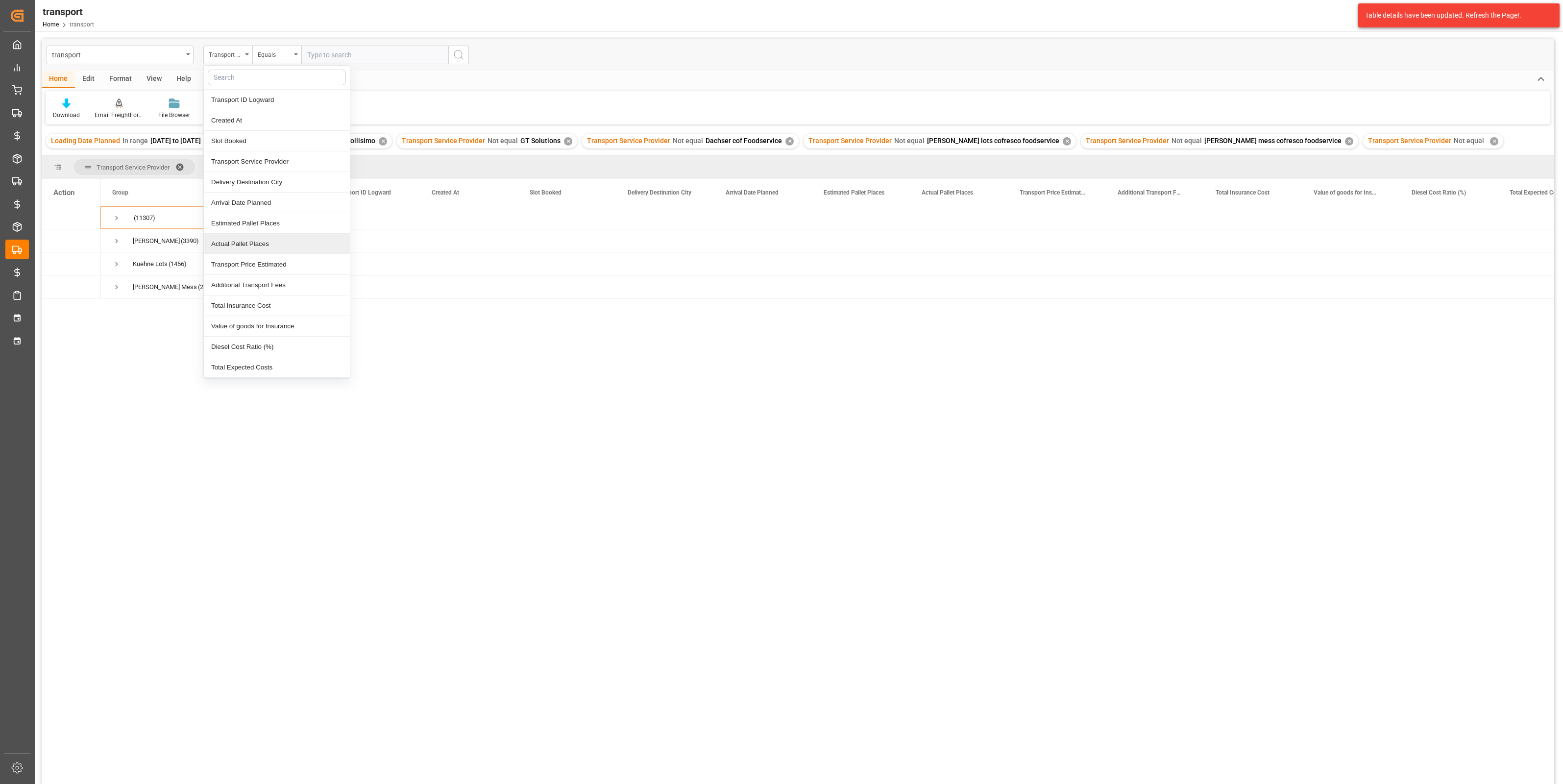
click at [185, 424] on div "(11307) Delisle (3390) Kuehne Lots (1456) Kuehne Mess (2481)" at bounding box center [826, 498] width 1453 height 584
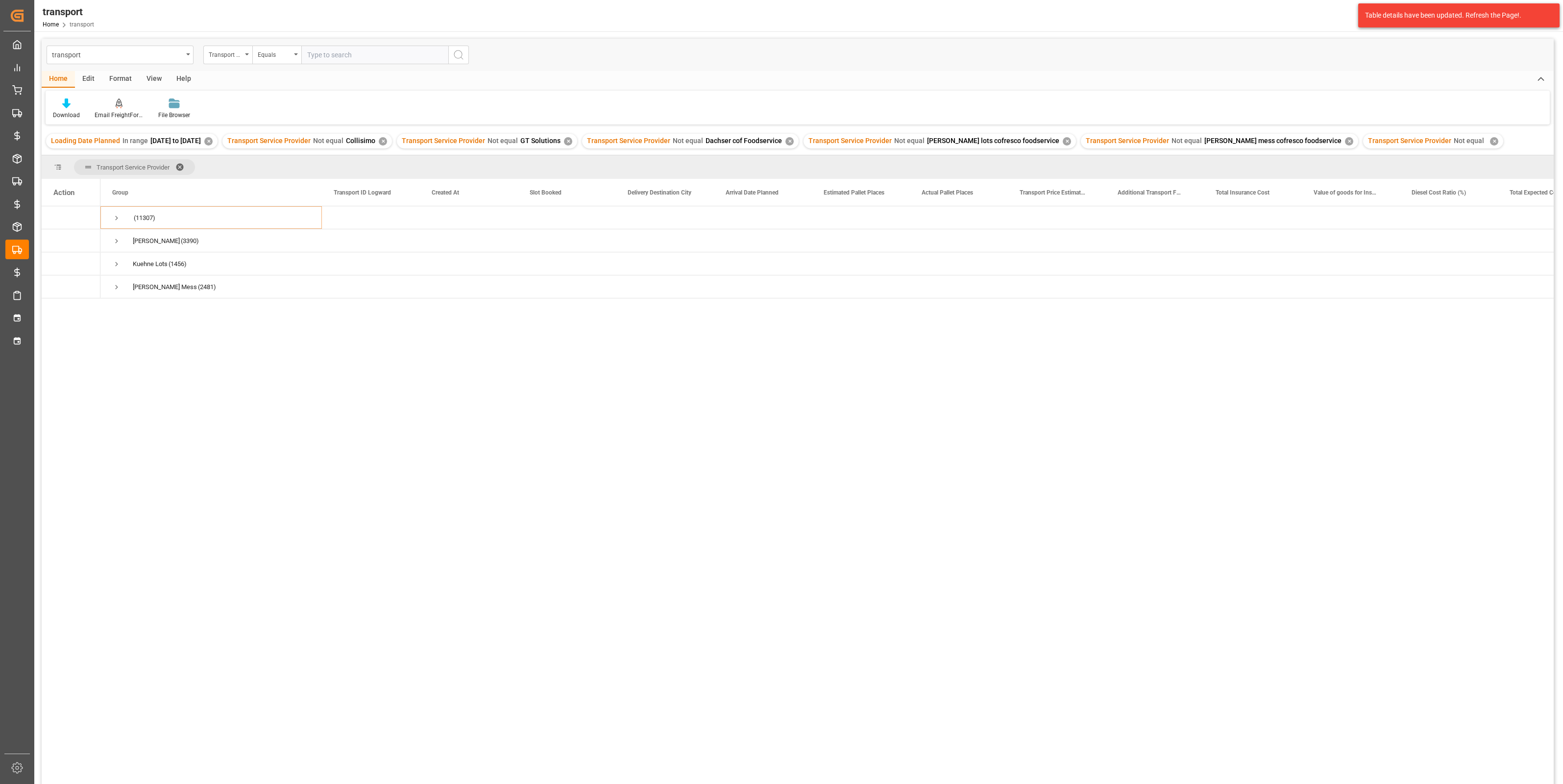
drag, startPoint x: 1075, startPoint y: 556, endPoint x: 991, endPoint y: 497, distance: 102.6
click at [1075, 556] on div "(11307) Delisle (3390) Kuehne Lots (1456) Kuehne Mess (2481)" at bounding box center [826, 498] width 1453 height 584
click at [271, 61] on div "Equals" at bounding box center [277, 55] width 49 height 19
click at [233, 57] on div "Transport Service Provider" at bounding box center [225, 53] width 34 height 11
type input "transport"
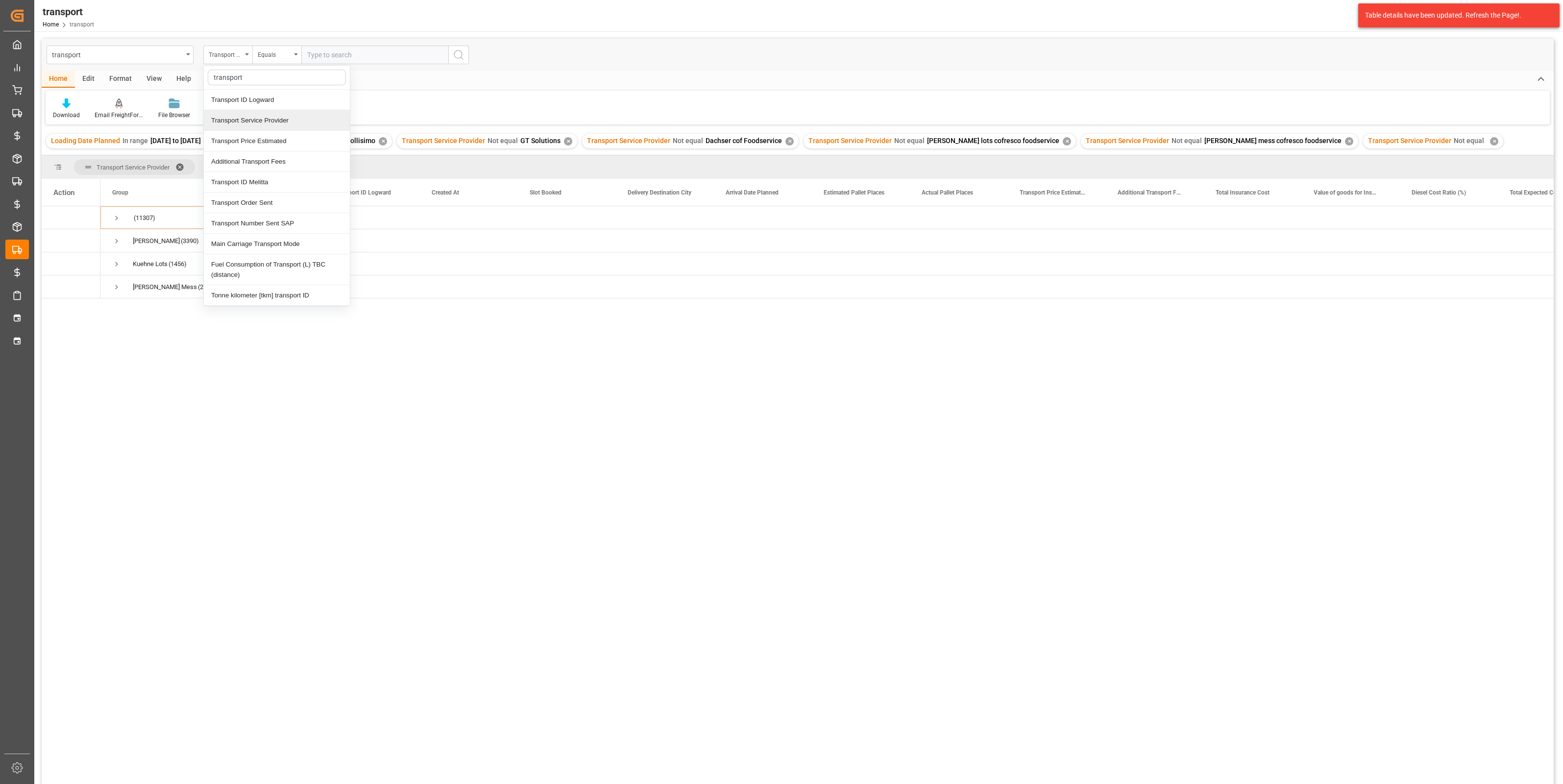
click at [275, 115] on div "Transport Service Provider" at bounding box center [277, 120] width 146 height 20
click at [292, 52] on div "Equals" at bounding box center [277, 55] width 49 height 19
click at [283, 223] on div "Not Exists" at bounding box center [325, 224] width 146 height 20
click at [1490, 145] on div "✕" at bounding box center [1493, 141] width 9 height 9
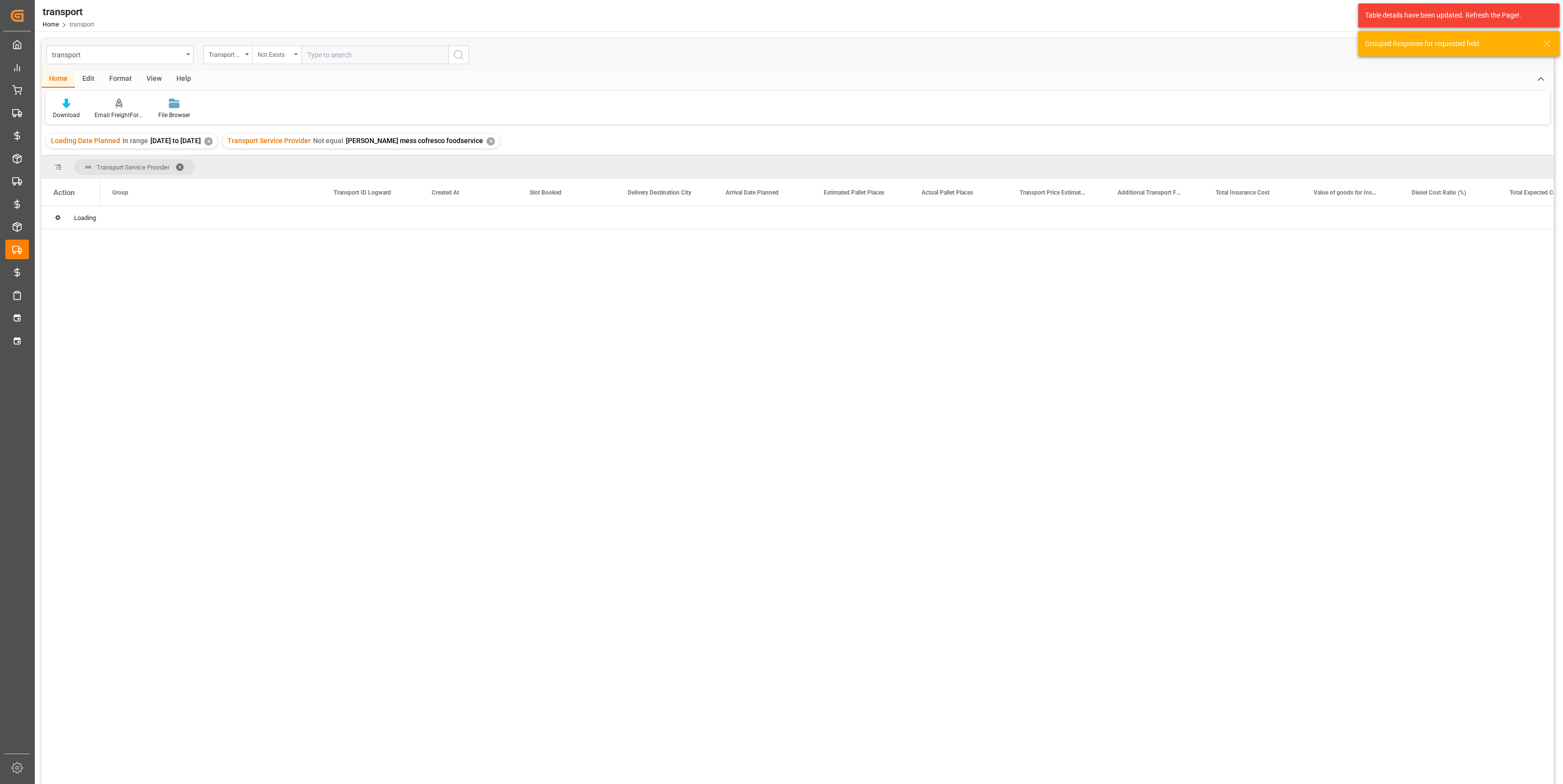
click at [274, 58] on div "Not Exists" at bounding box center [274, 53] width 34 height 11
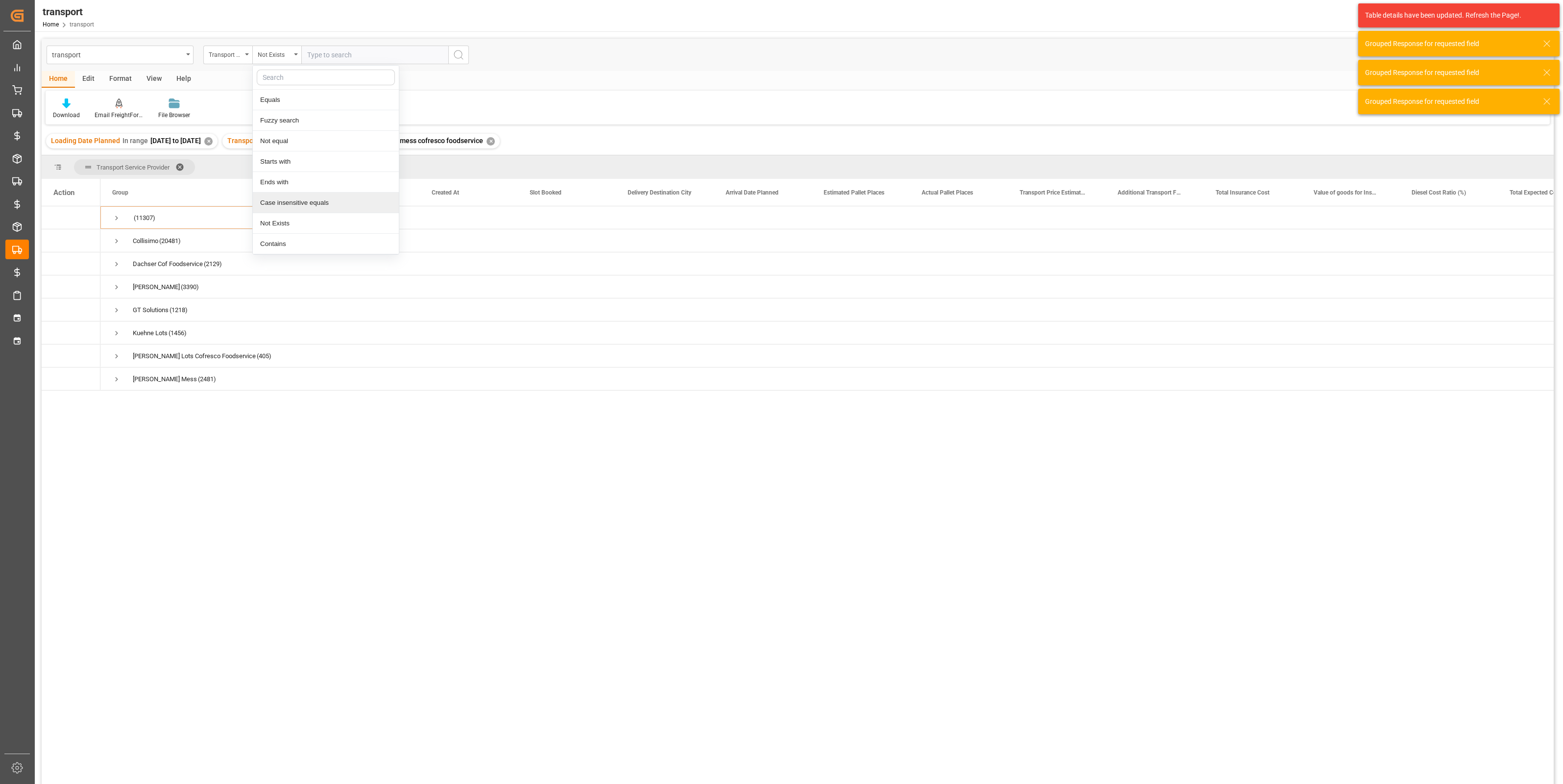
drag, startPoint x: 508, startPoint y: 522, endPoint x: 276, endPoint y: 381, distance: 271.5
click at [507, 521] on div "(11307) Collisimo (20481) Dachser Cof Foodservice (2129) Delisle (3390) GT Solu…" at bounding box center [826, 498] width 1453 height 584
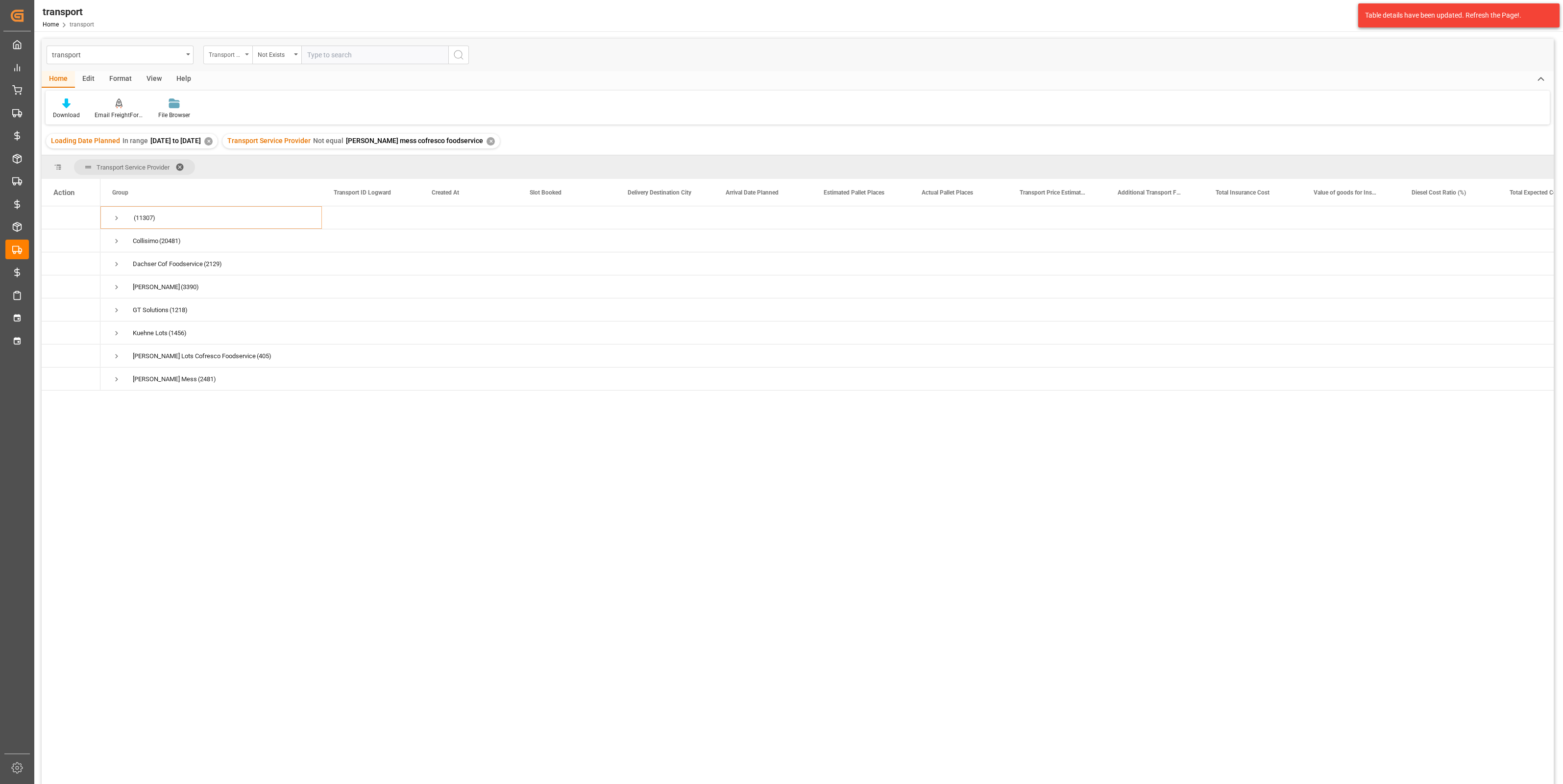
click at [235, 61] on div "Transport Service Provider" at bounding box center [228, 55] width 49 height 19
type input "tra"
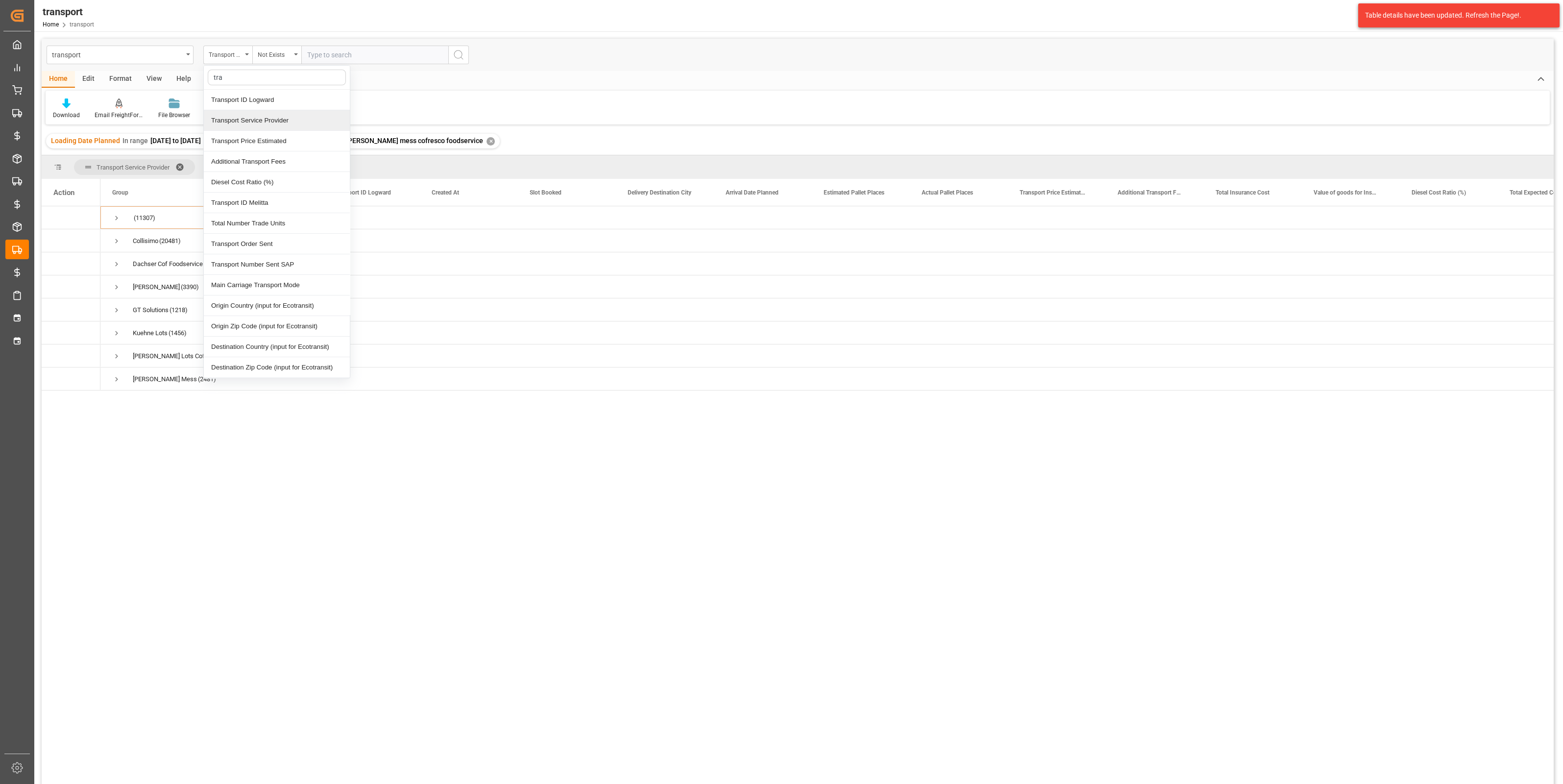
click at [249, 119] on div "Transport Service Provider" at bounding box center [277, 120] width 146 height 20
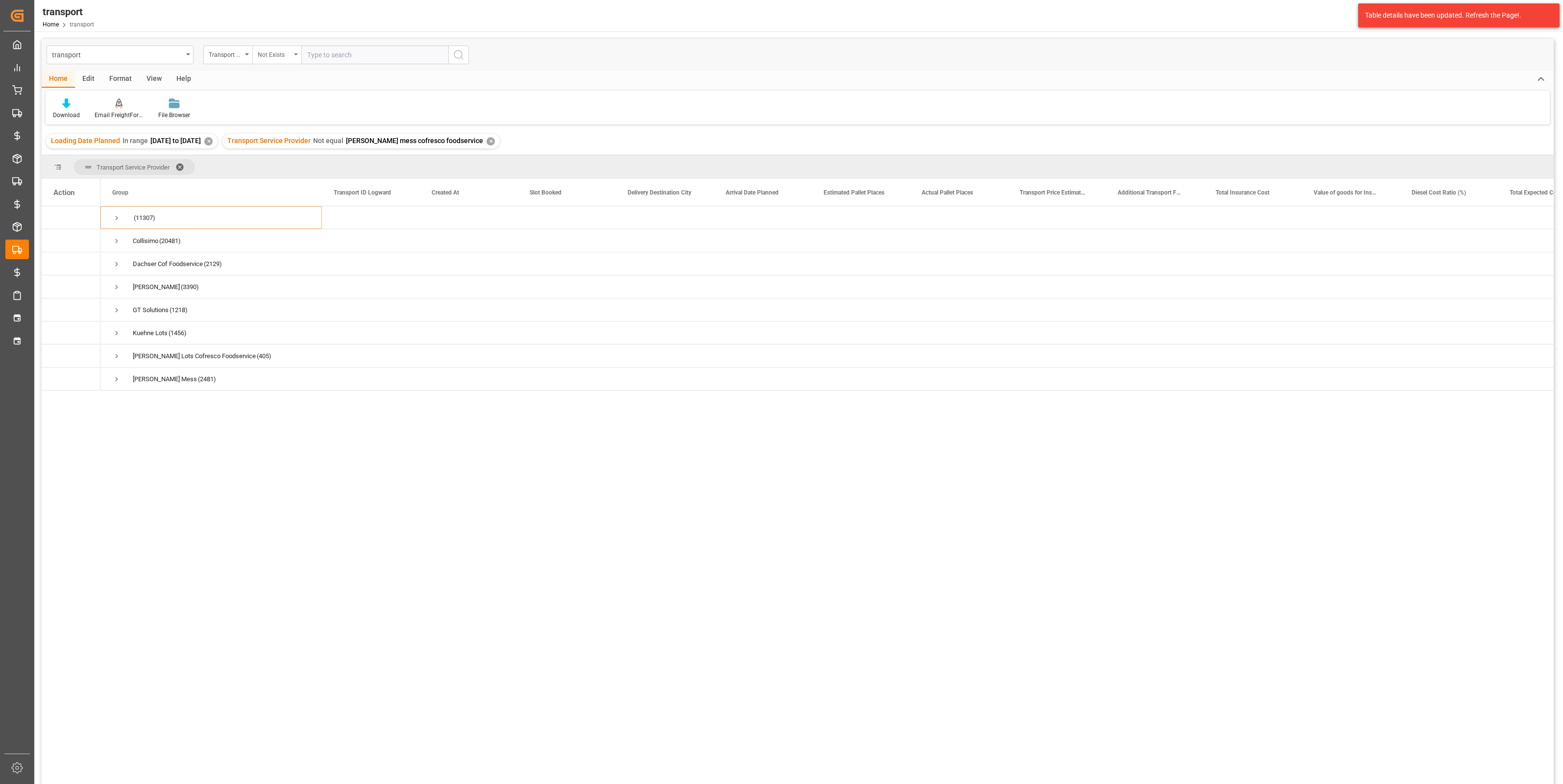
click at [281, 59] on div "Not Exists" at bounding box center [277, 55] width 49 height 19
click at [276, 137] on div "Not equal" at bounding box center [325, 141] width 146 height 20
click at [346, 55] on input "text" at bounding box center [375, 55] width 147 height 19
type input "collisimo"
click at [246, 52] on div "Transport Service Provider" at bounding box center [228, 55] width 49 height 19
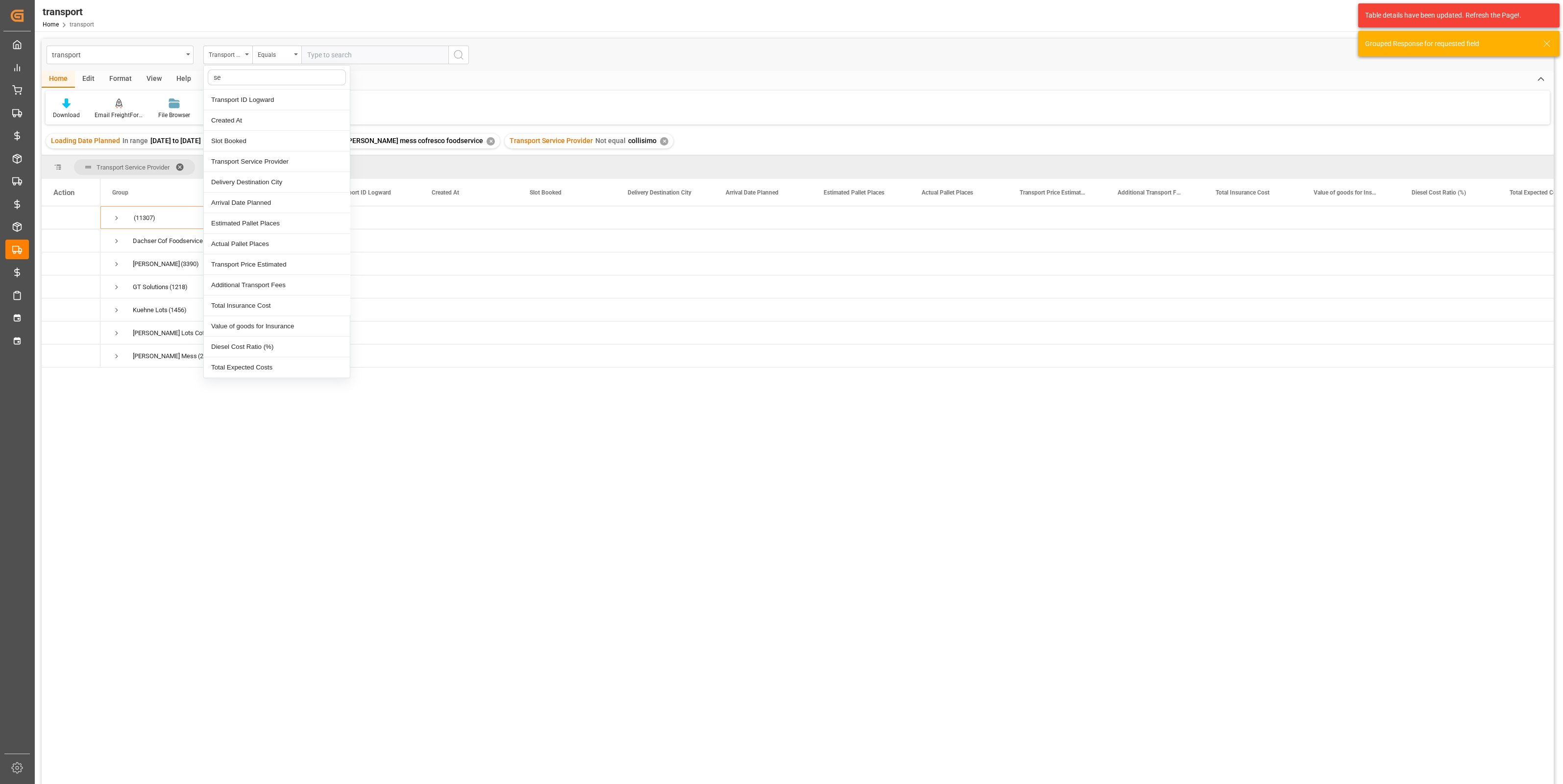
type input "ser"
drag, startPoint x: 250, startPoint y: 95, endPoint x: 263, endPoint y: 73, distance: 25.6
click at [250, 94] on div "Transport Service Provider" at bounding box center [277, 100] width 146 height 20
click at [274, 56] on div "Equals" at bounding box center [274, 53] width 34 height 11
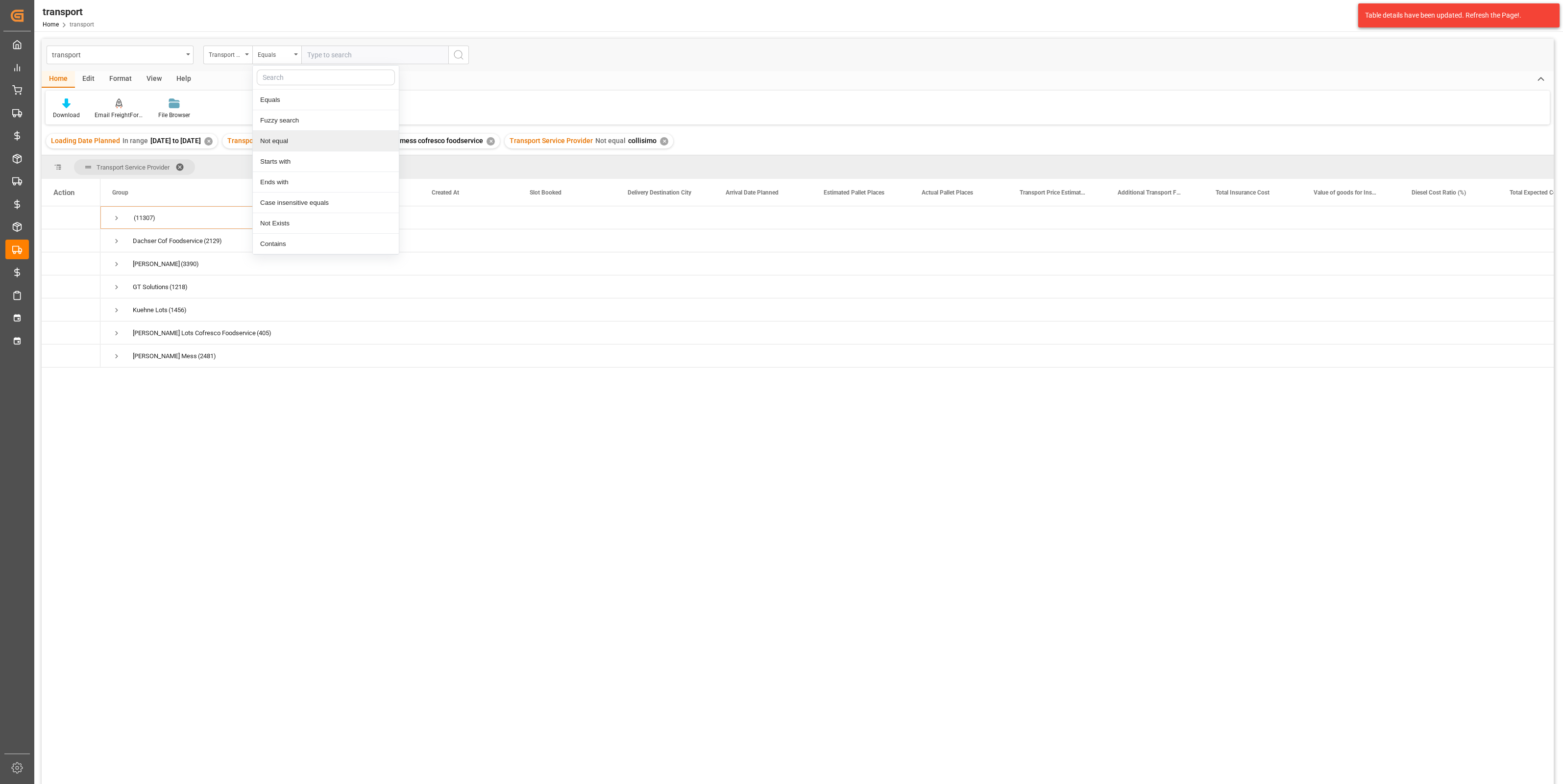
click at [281, 140] on div "Not equal" at bounding box center [325, 141] width 146 height 20
type input "Dachser Cof Foodservice"
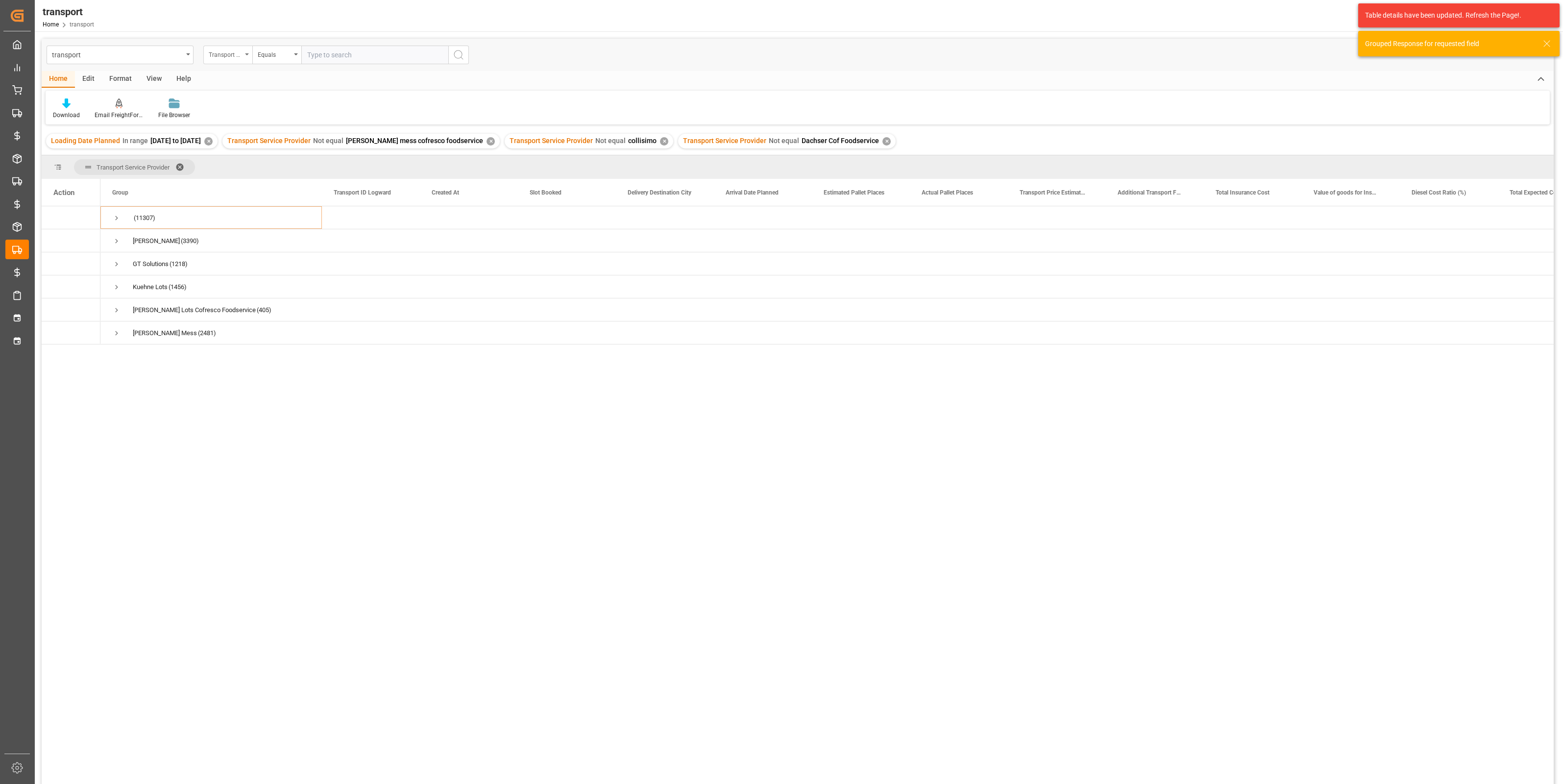
click at [238, 57] on div "Transport Service Provider" at bounding box center [225, 53] width 34 height 11
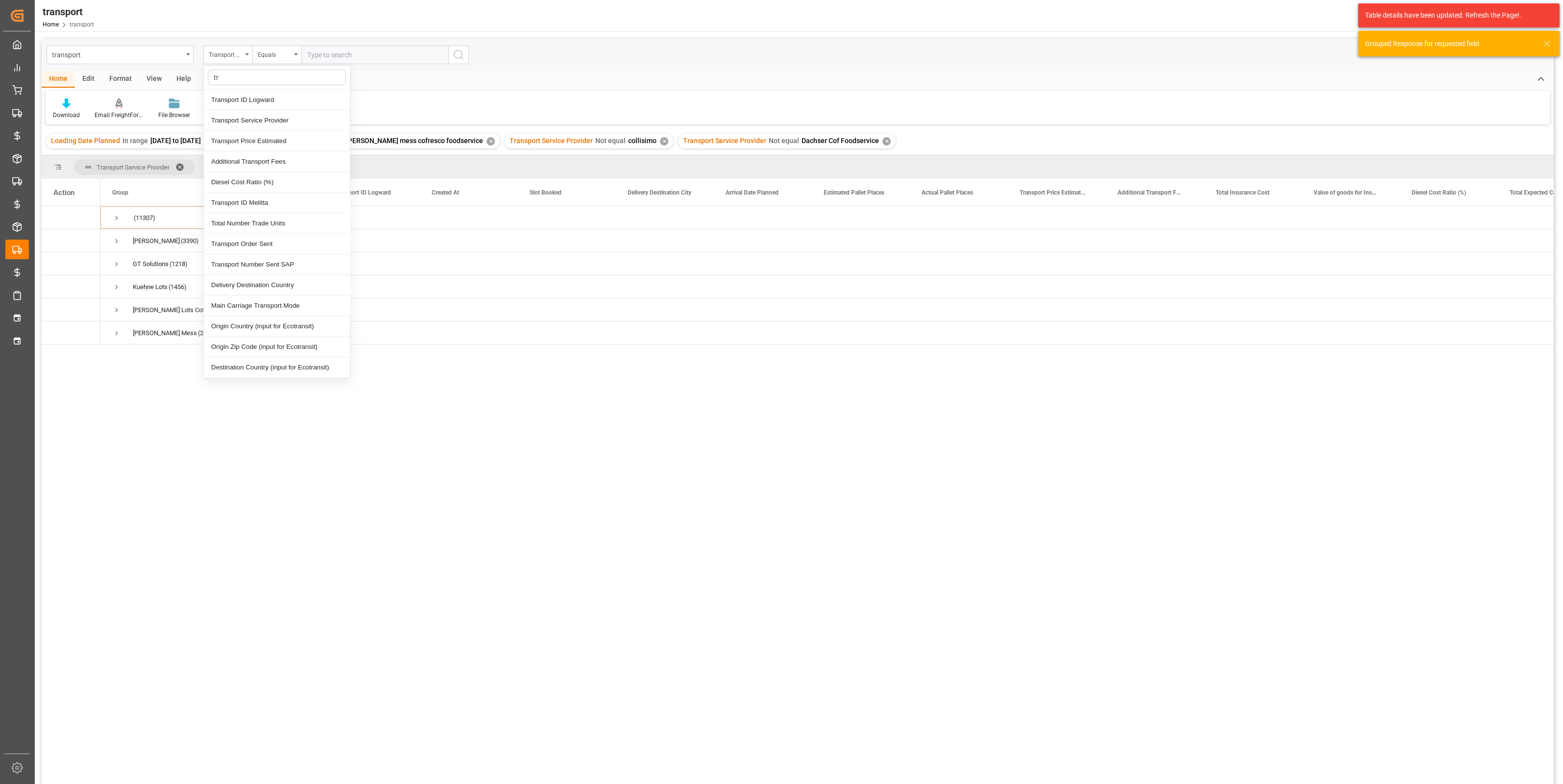
type input "tra"
drag, startPoint x: 249, startPoint y: 121, endPoint x: 255, endPoint y: 114, distance: 9.2
click at [249, 121] on div "Transport Service Provider" at bounding box center [277, 120] width 146 height 20
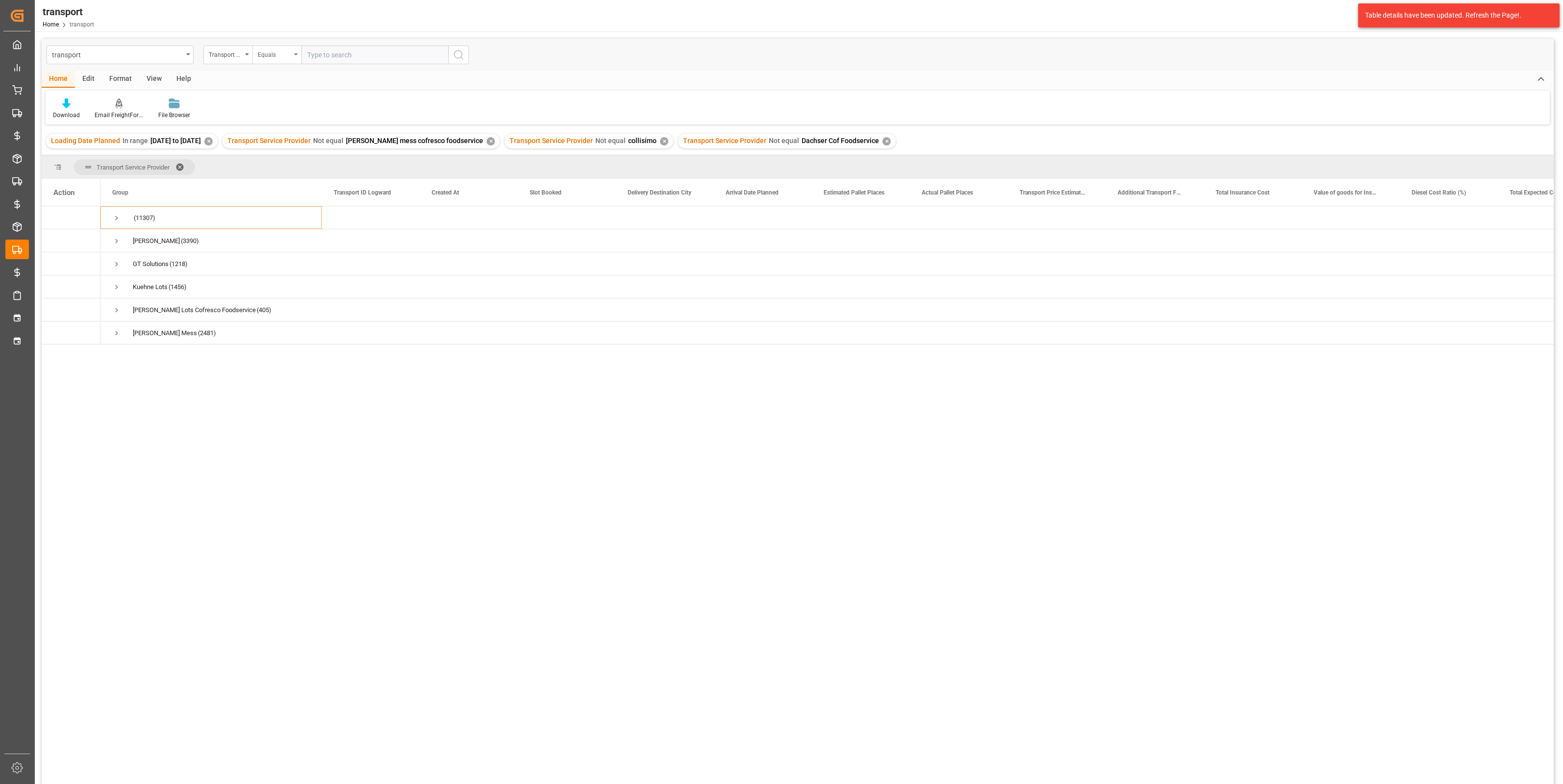
click at [281, 52] on div "Equals" at bounding box center [274, 53] width 34 height 11
click at [284, 134] on div "Not equal" at bounding box center [325, 141] width 146 height 20
type input "GT solutions"
click at [236, 56] on div "Transport Service Provider" at bounding box center [225, 53] width 34 height 11
type input "ser"
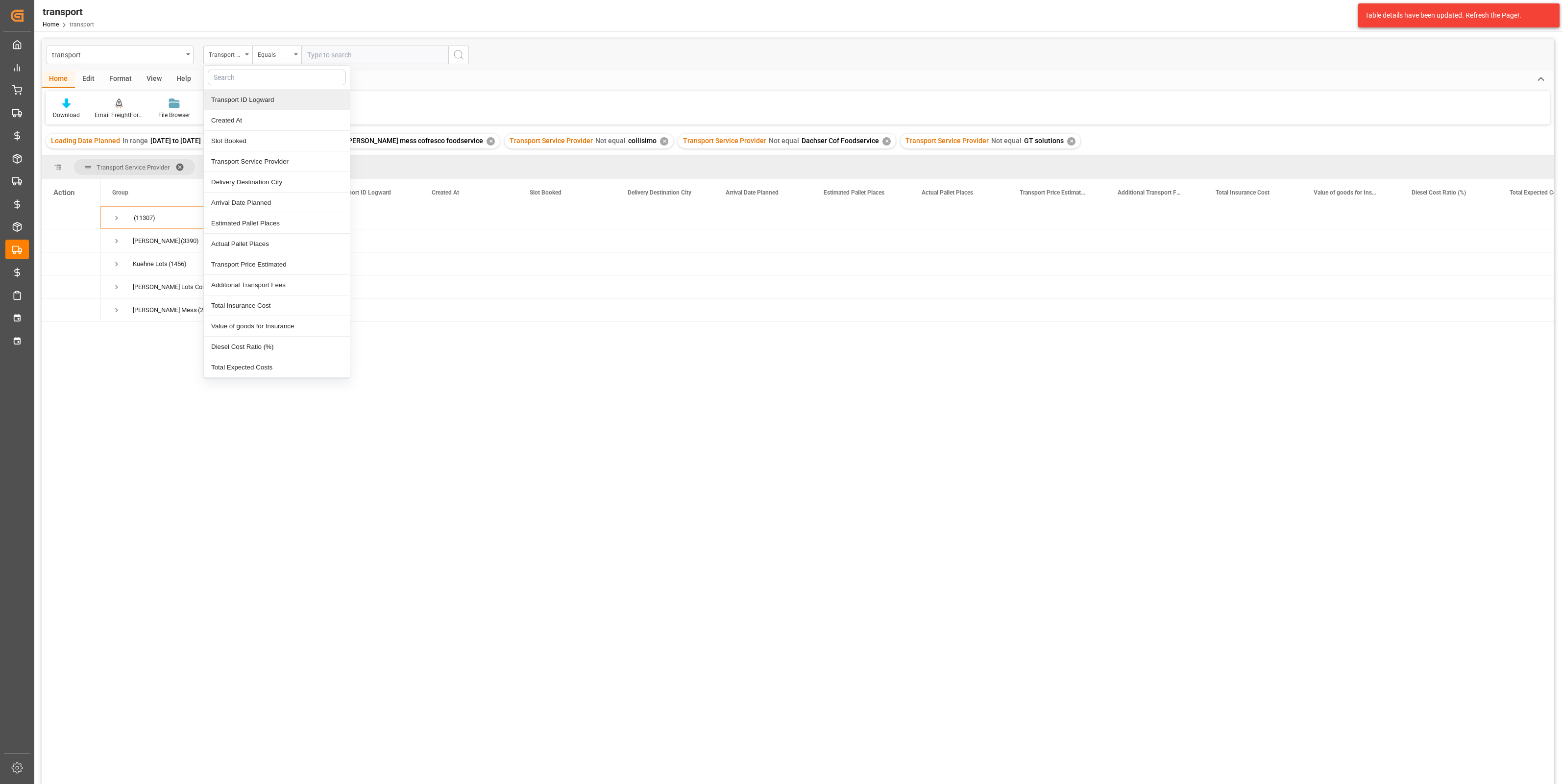
click at [301, 83] on input "text" at bounding box center [277, 77] width 138 height 16
type input "ser"
click at [289, 102] on div "Transport Service Provider" at bounding box center [277, 100] width 146 height 20
click at [279, 52] on div "Equals" at bounding box center [274, 53] width 34 height 11
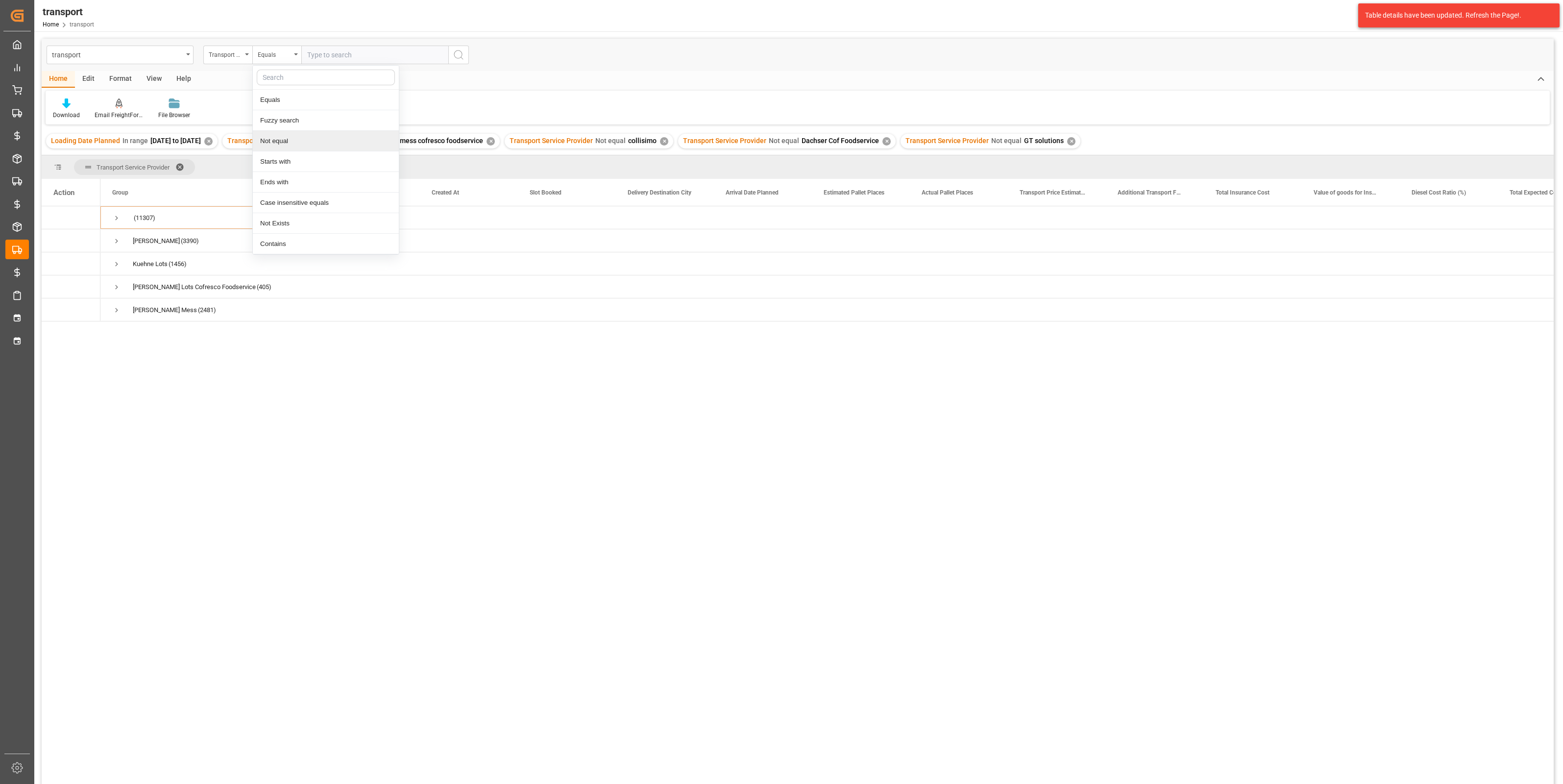
click at [280, 137] on div "Not equal" at bounding box center [325, 141] width 146 height 20
type input "l"
type input "kuehne lots cofresco foodservice"
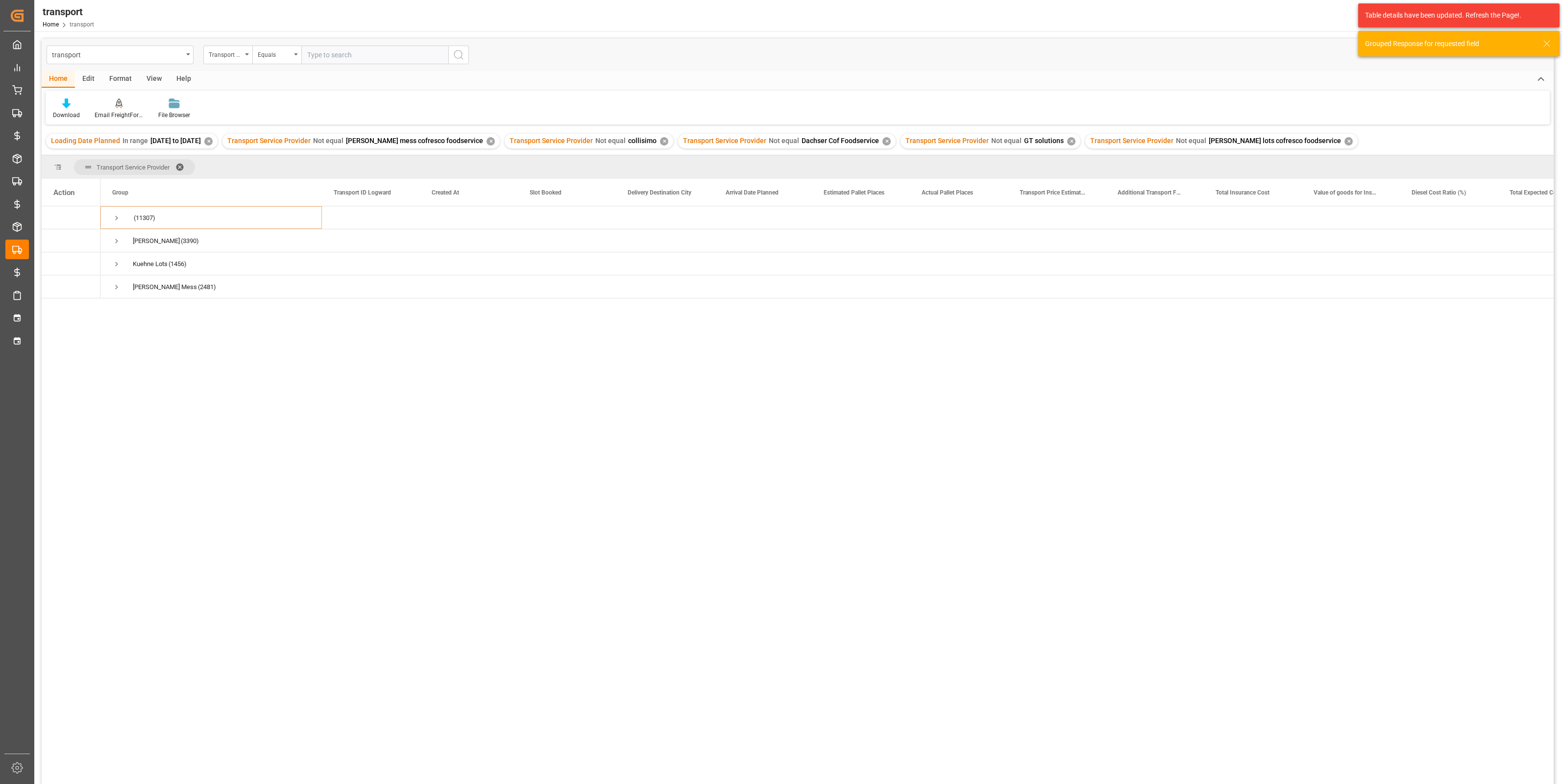
click at [181, 164] on span at bounding box center [183, 166] width 16 height 9
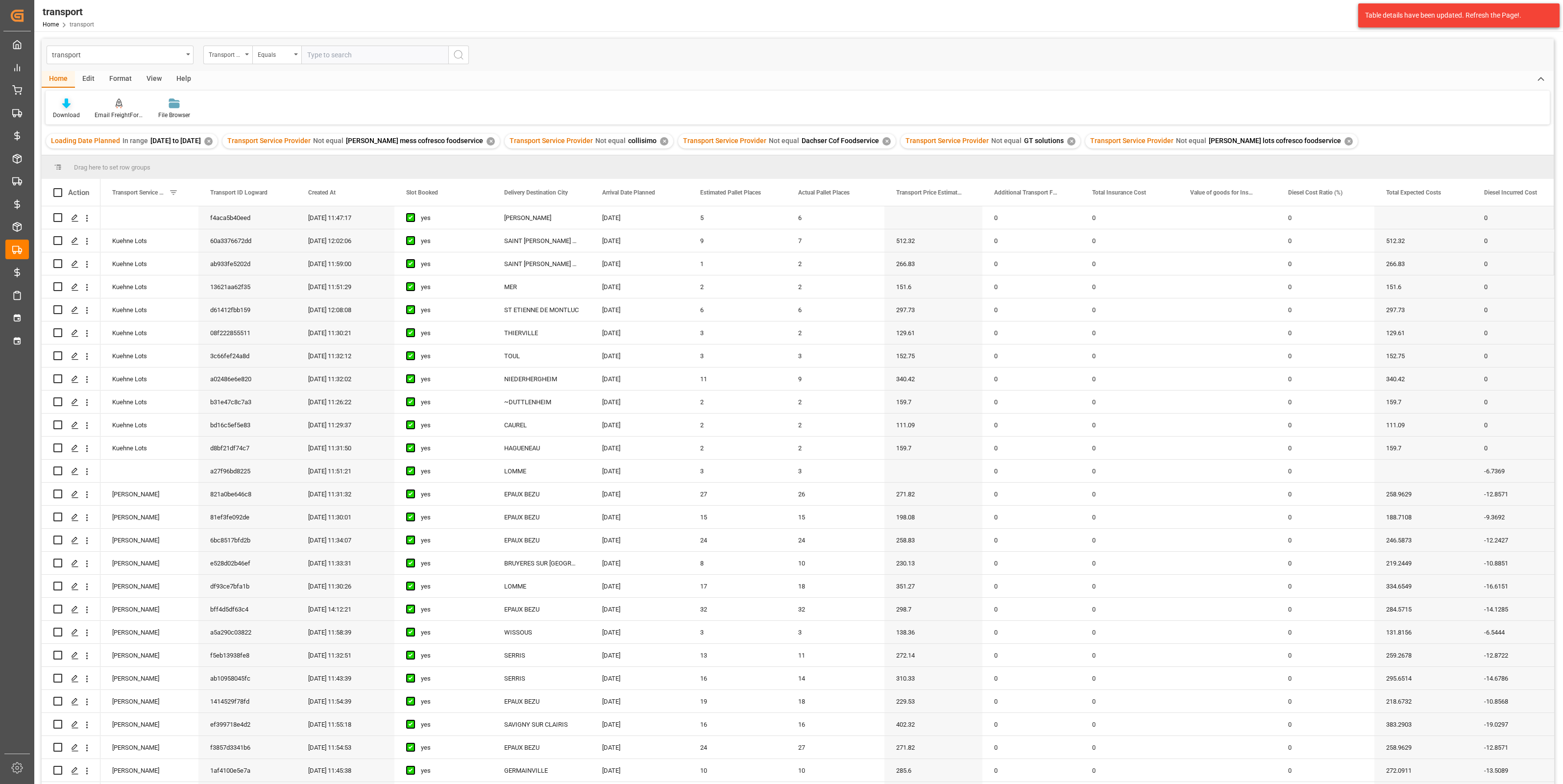
click at [75, 113] on div "Download" at bounding box center [66, 115] width 27 height 9
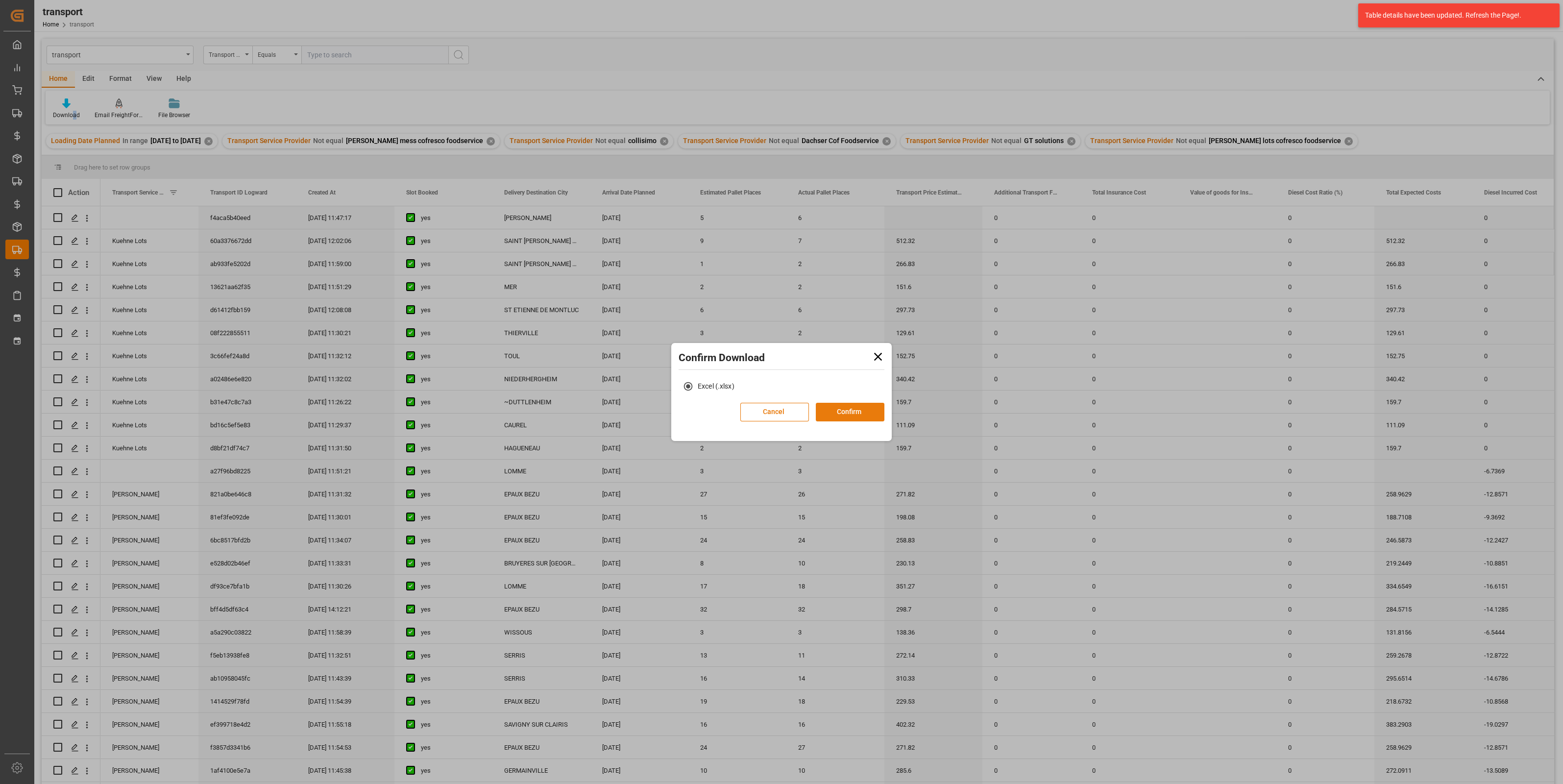
click at [833, 409] on button "Confirm" at bounding box center [850, 412] width 69 height 19
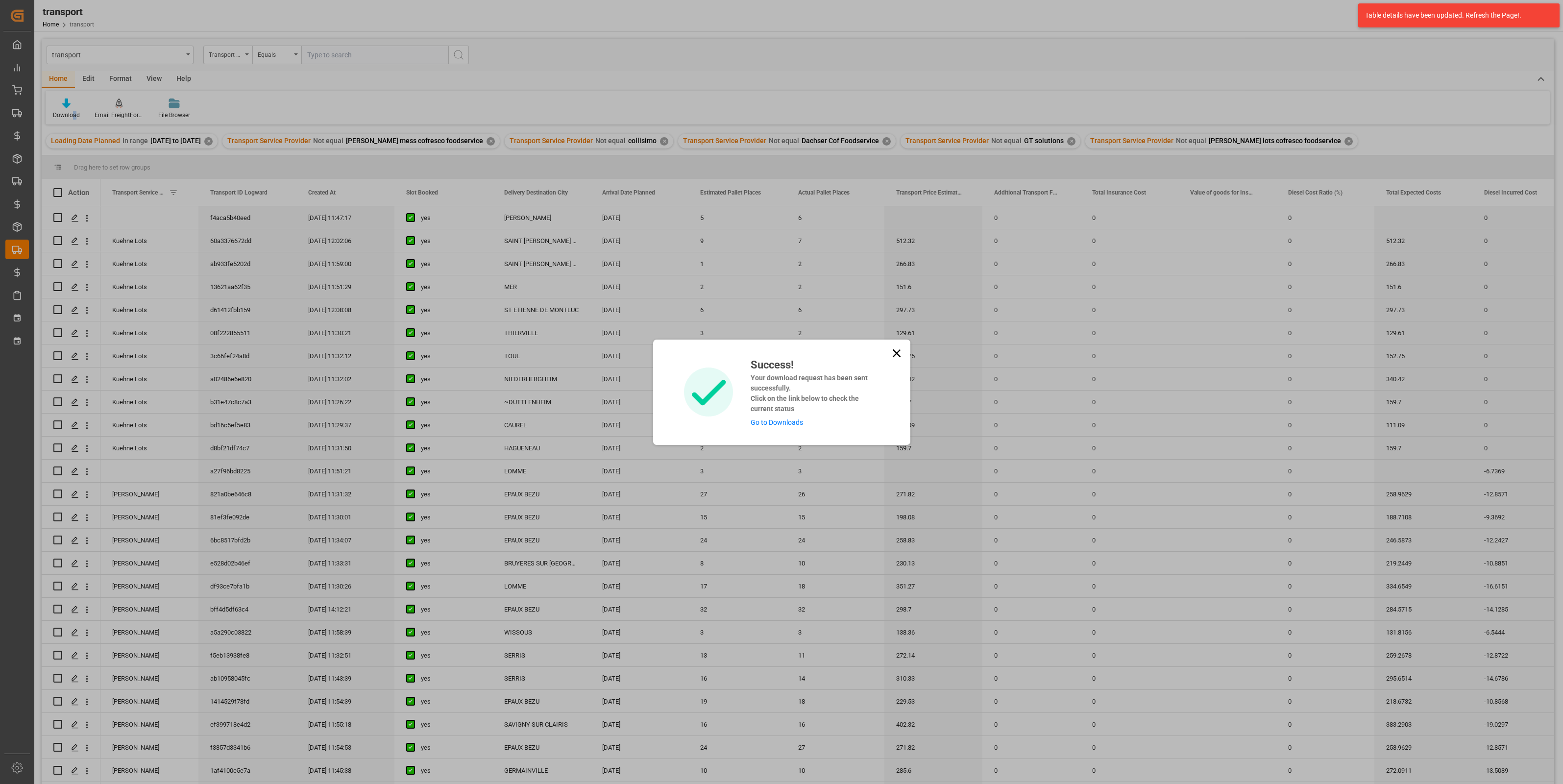
click at [787, 424] on link "Go to Downloads" at bounding box center [776, 422] width 52 height 8
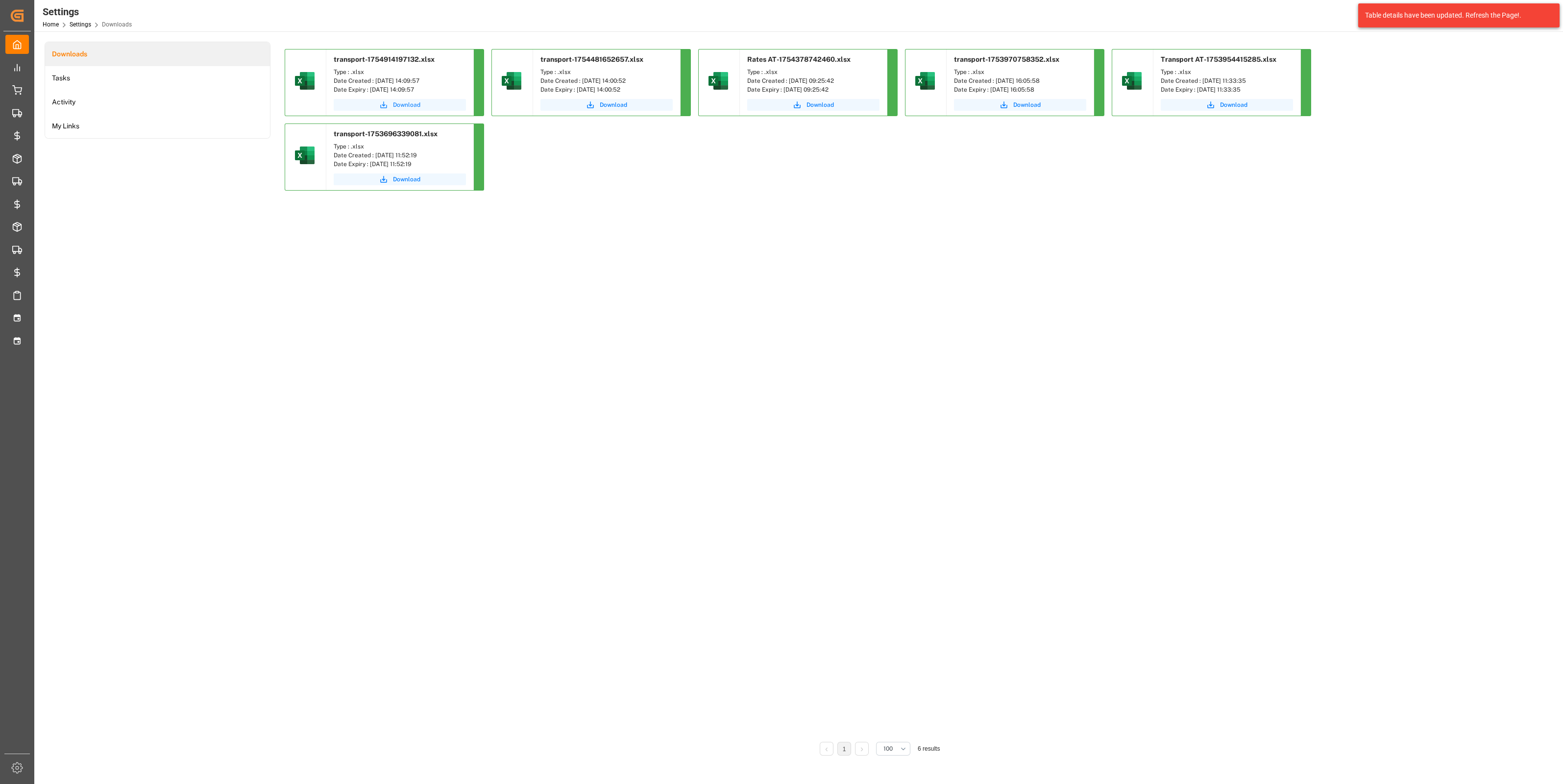
click at [398, 106] on span "Download" at bounding box center [407, 104] width 27 height 9
click at [399, 107] on span "Download" at bounding box center [407, 104] width 27 height 9
click at [385, 106] on icon "submit" at bounding box center [383, 104] width 9 height 9
click at [150, 68] on li "Tasks" at bounding box center [158, 78] width 225 height 24
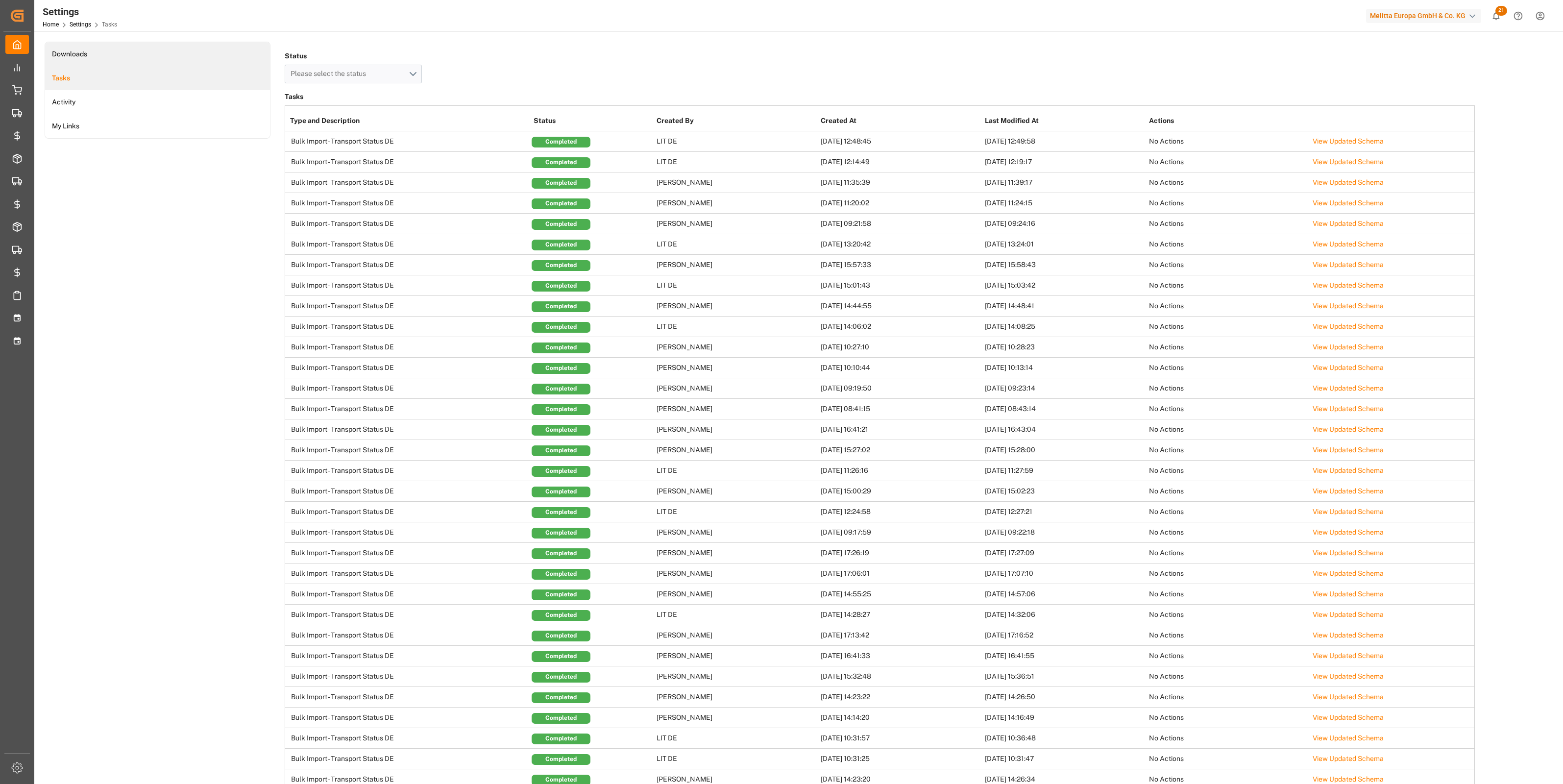
click at [143, 56] on li "Downloads" at bounding box center [158, 54] width 225 height 24
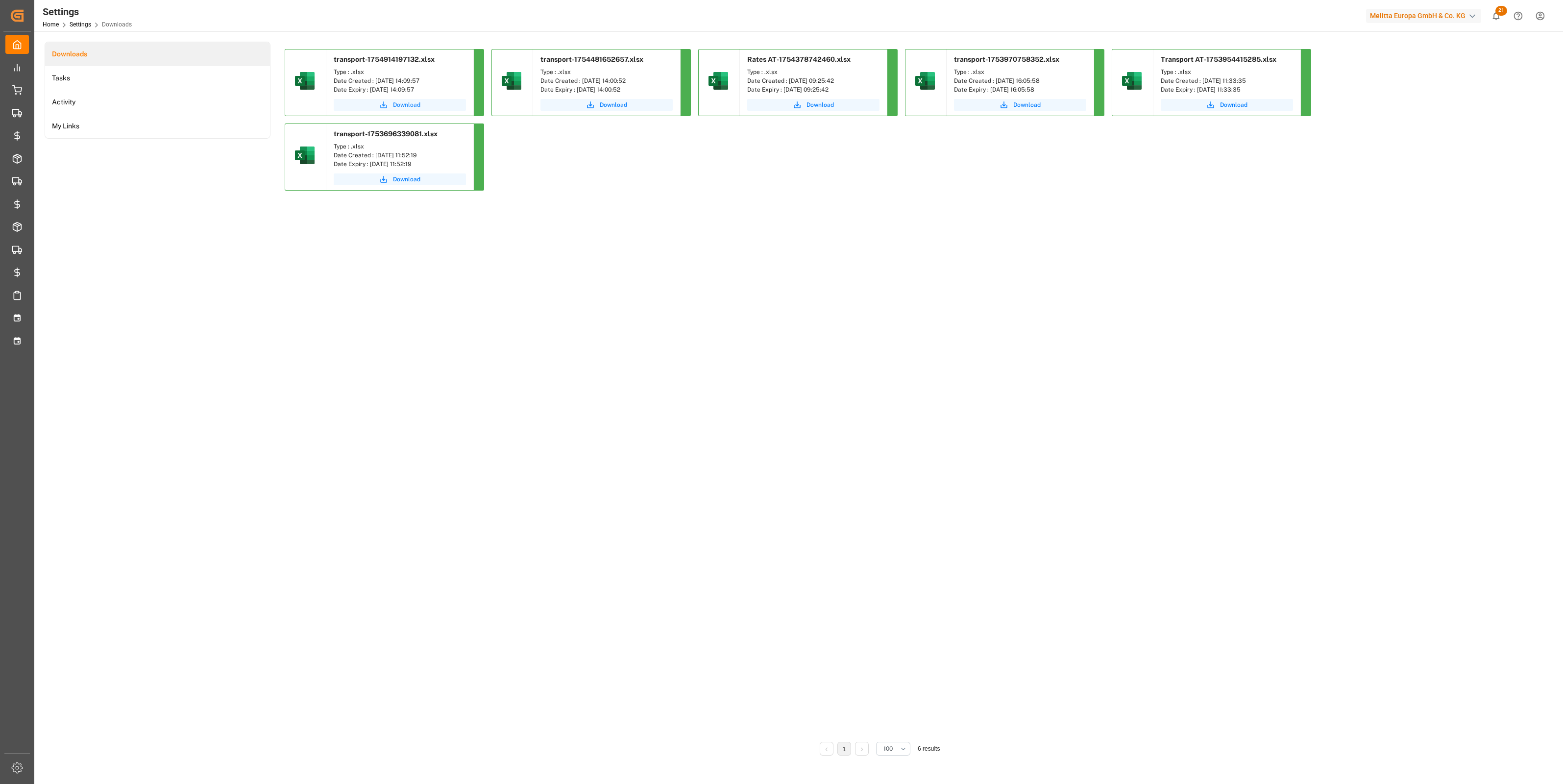
click at [397, 102] on span "Download" at bounding box center [407, 104] width 27 height 9
